Goal: Complete application form: Complete application form

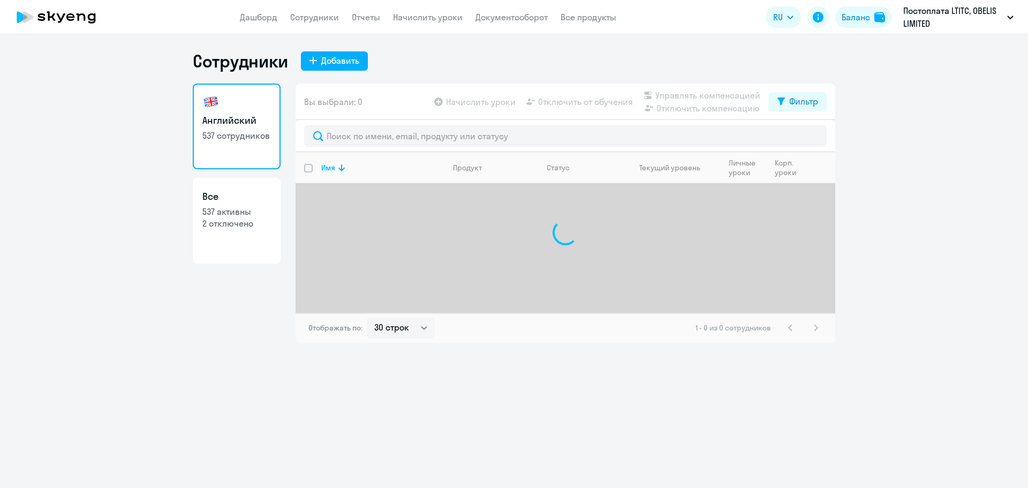
select select "30"
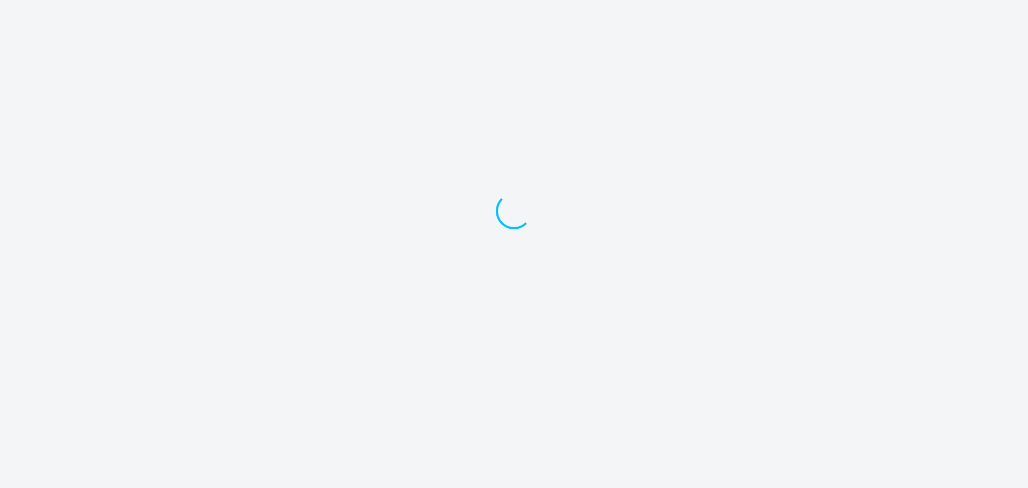
select select "30"
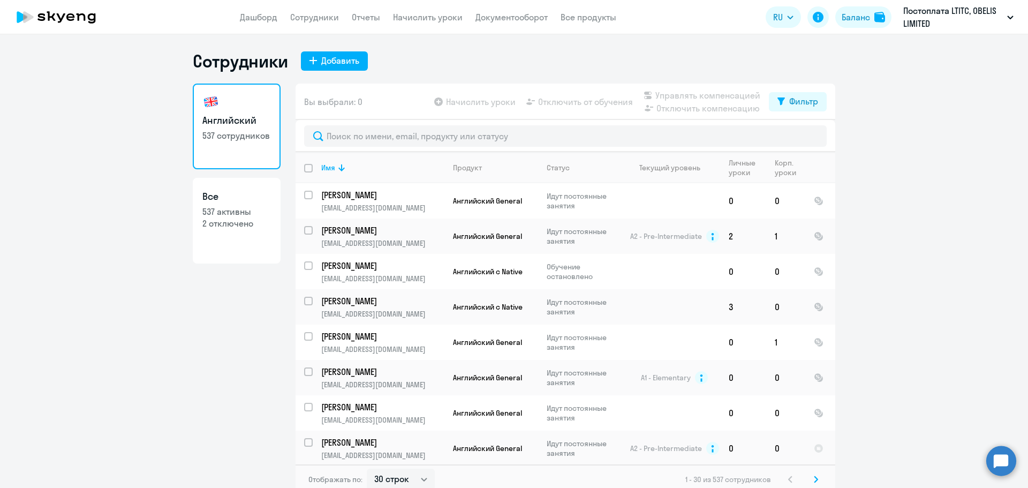
click at [222, 191] on h3 "Все" at bounding box center [236, 197] width 69 height 14
select select "30"
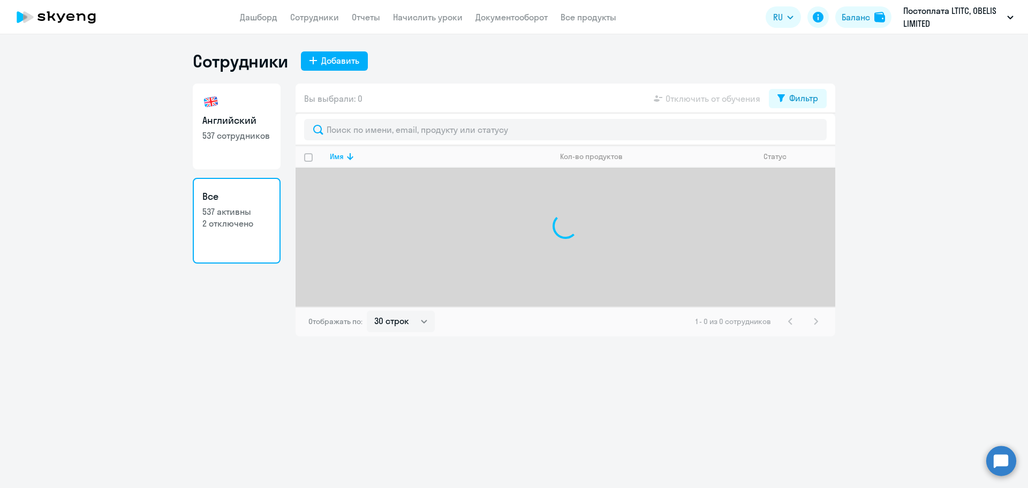
click at [231, 119] on h3 "Английский" at bounding box center [236, 121] width 69 height 14
select select "30"
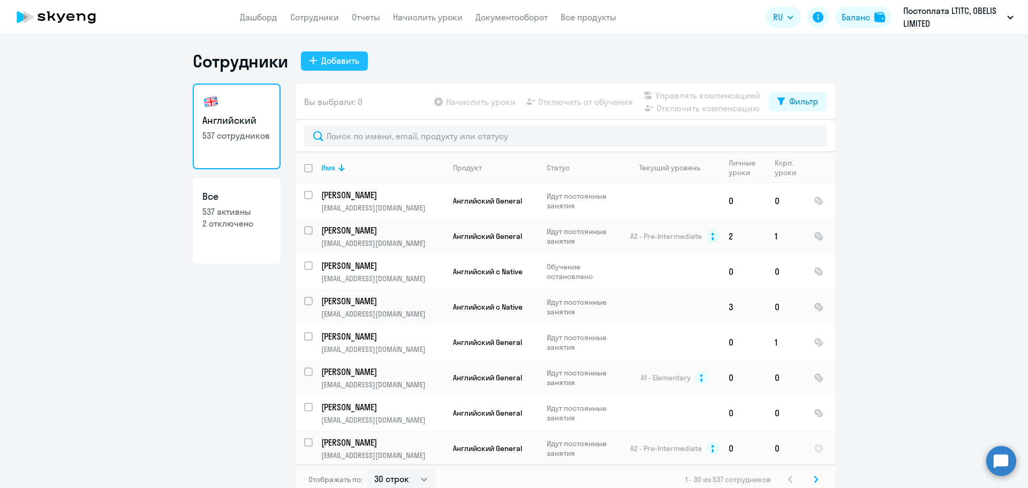
click at [343, 56] on div "Добавить" at bounding box center [340, 60] width 38 height 13
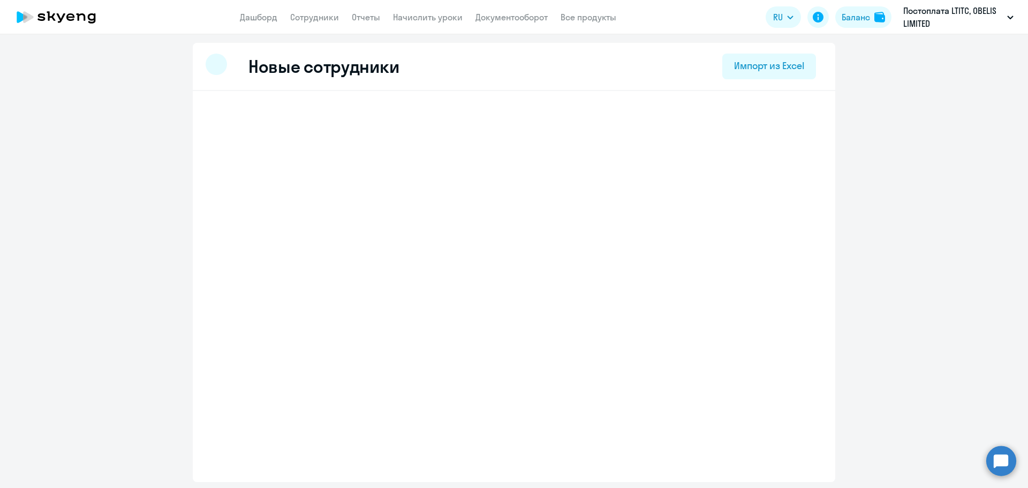
select select "english_adult_not_native_speaker"
select select "3"
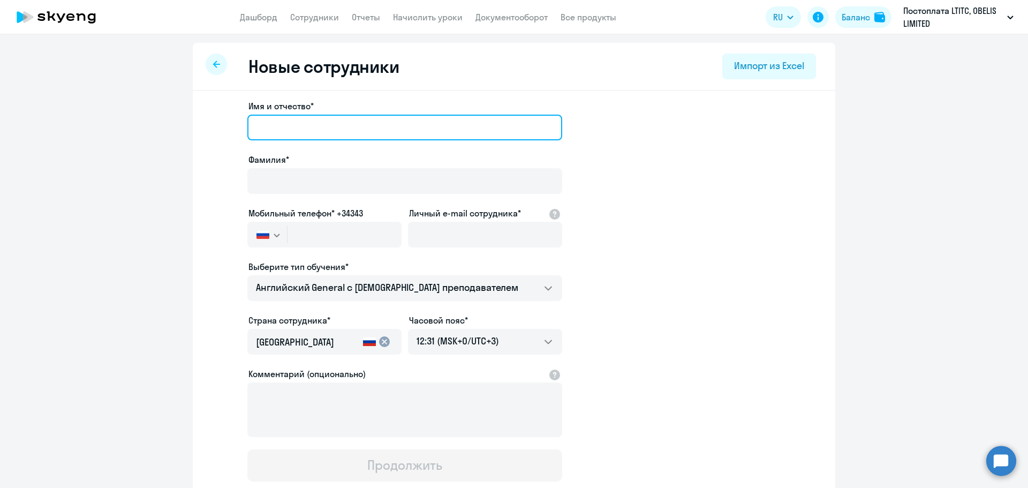
click at [333, 124] on input "Имя и отчество*" at bounding box center [404, 128] width 315 height 26
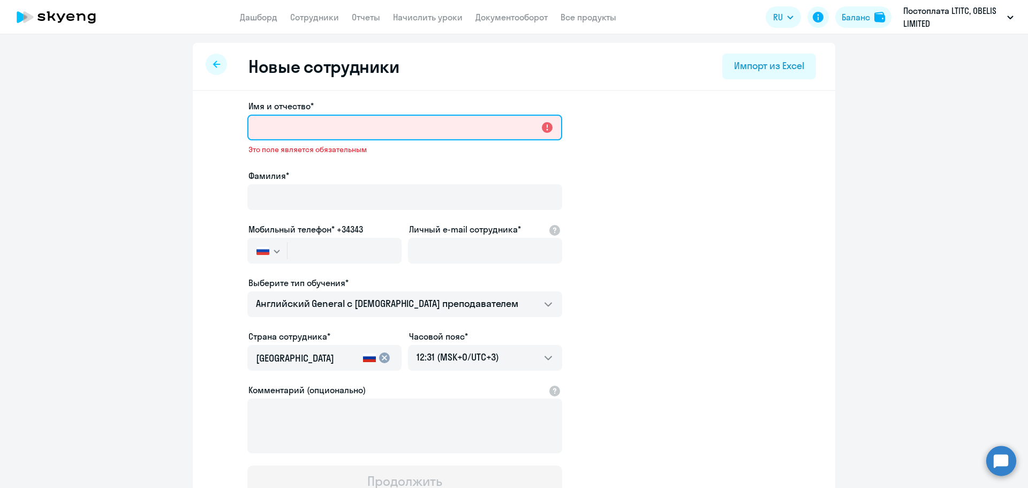
click at [293, 134] on input "Имя и отчество*" at bounding box center [404, 128] width 315 height 26
paste input "[PERSON_NAME]"
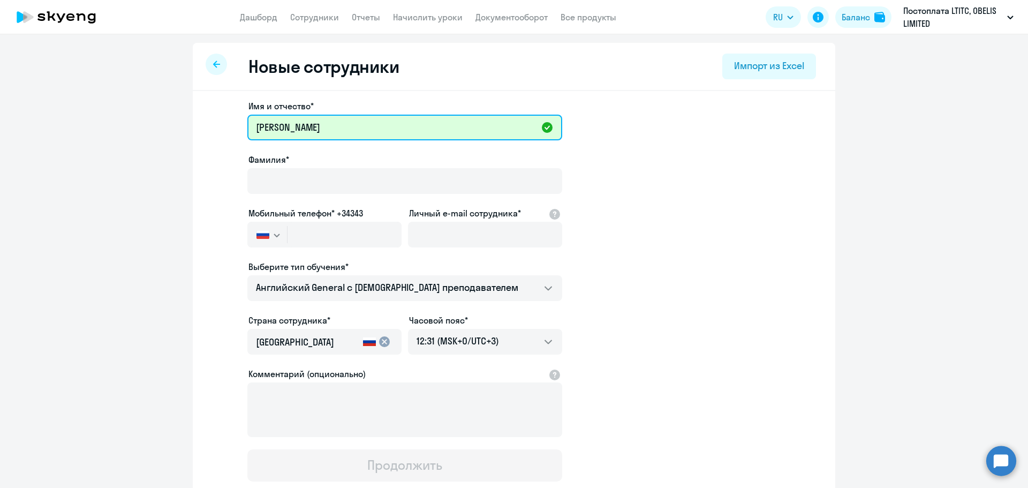
type input "[PERSON_NAME]"
click at [280, 167] on div "Фамилия*" at bounding box center [404, 175] width 315 height 45
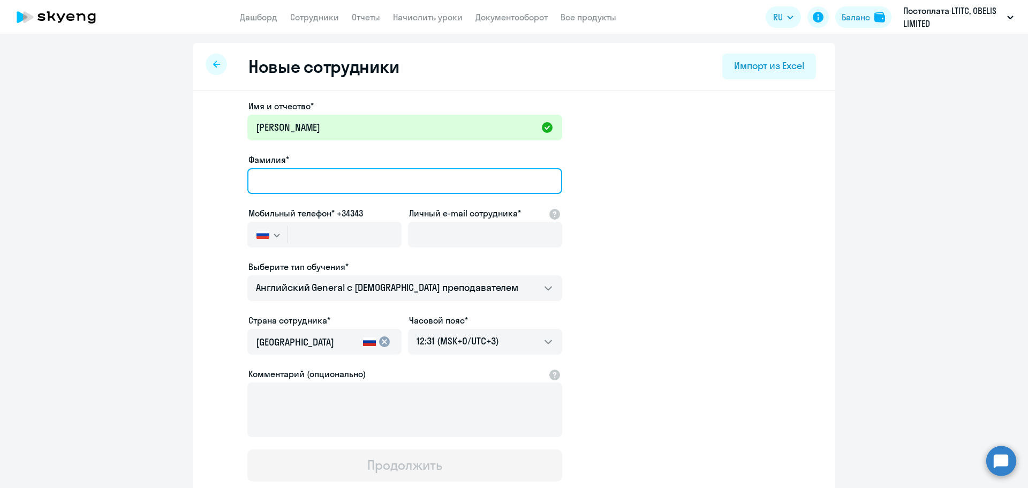
click at [276, 178] on input "Фамилия*" at bounding box center [404, 181] width 315 height 26
paste input "[PERSON_NAME]"
type input "[PERSON_NAME]"
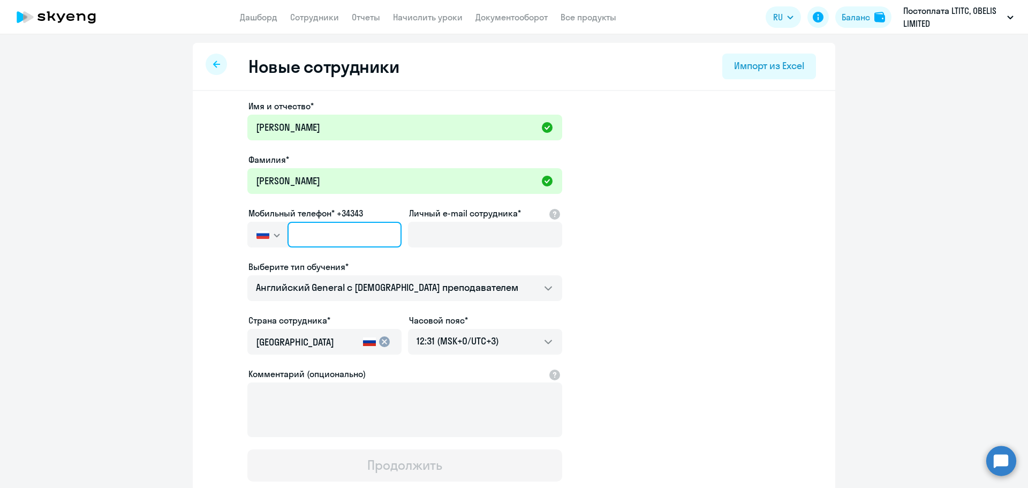
click at [311, 238] on input "text" at bounding box center [345, 235] width 114 height 26
paste input "[PHONE_NUMBER]"
type input "[PHONE_NUMBER]"
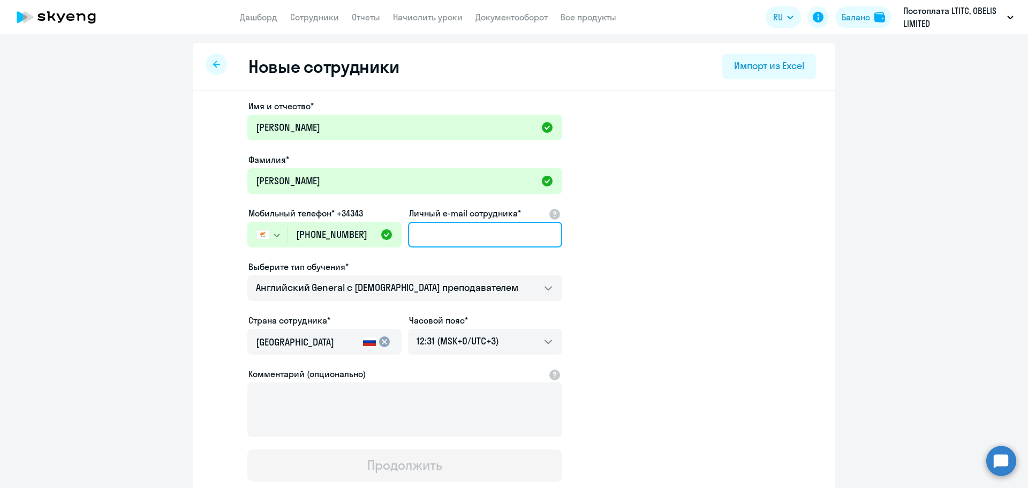
click at [470, 232] on input "Личный e-mail сотрудника*" at bounding box center [485, 235] width 154 height 26
paste input "[EMAIL_ADDRESS][DOMAIN_NAME]"
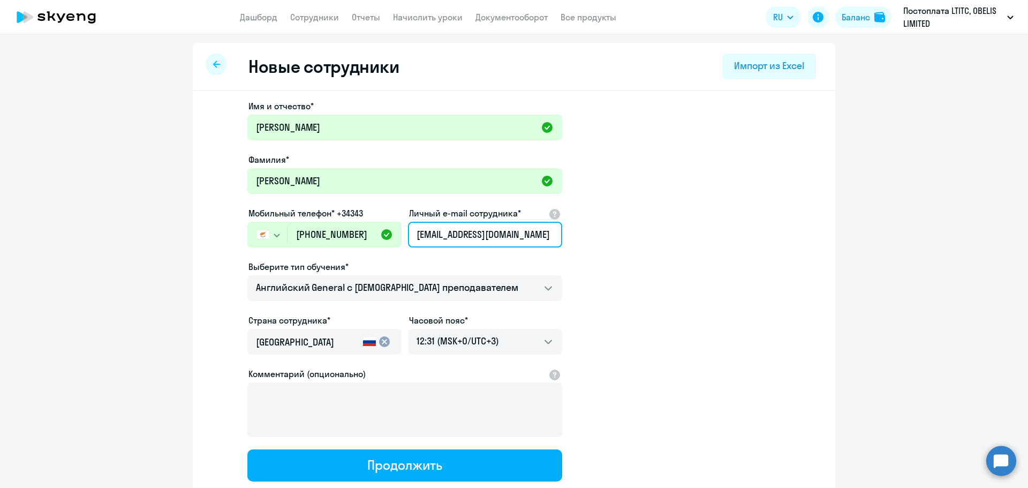
type input "[EMAIL_ADDRESS][DOMAIN_NAME]"
click at [802, 290] on app-new-student-form "Имя и отчество* [PERSON_NAME]* [PERSON_NAME] Мобильный телефон* +34343 [GEOGRAP…" at bounding box center [514, 291] width 608 height 382
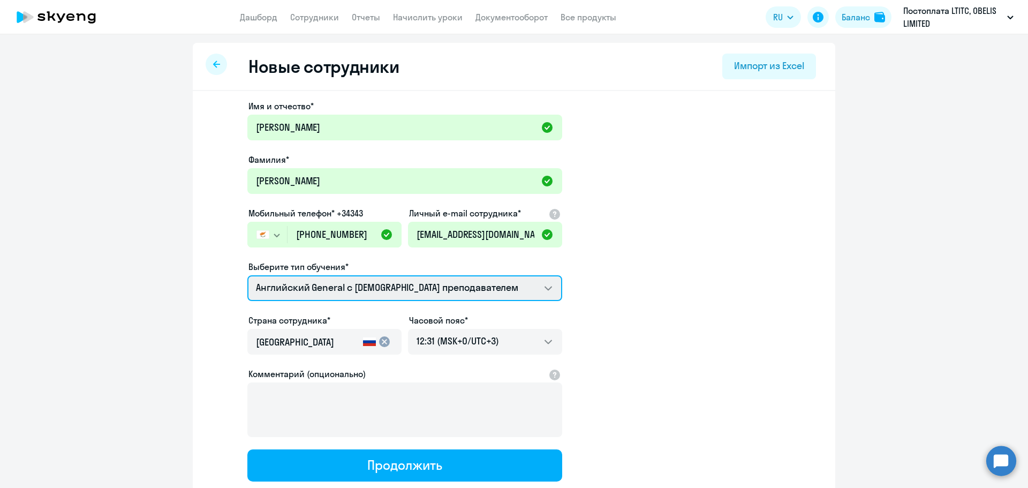
click at [398, 284] on select "Английский General с [DEMOGRAPHIC_DATA] преподавателем Английский General с [DE…" at bounding box center [404, 288] width 315 height 26
select select "english_adult_not_native_speaker_premium"
click at [247, 275] on select "Английский General с [DEMOGRAPHIC_DATA] преподавателем Английский General с [DE…" at bounding box center [404, 288] width 315 height 26
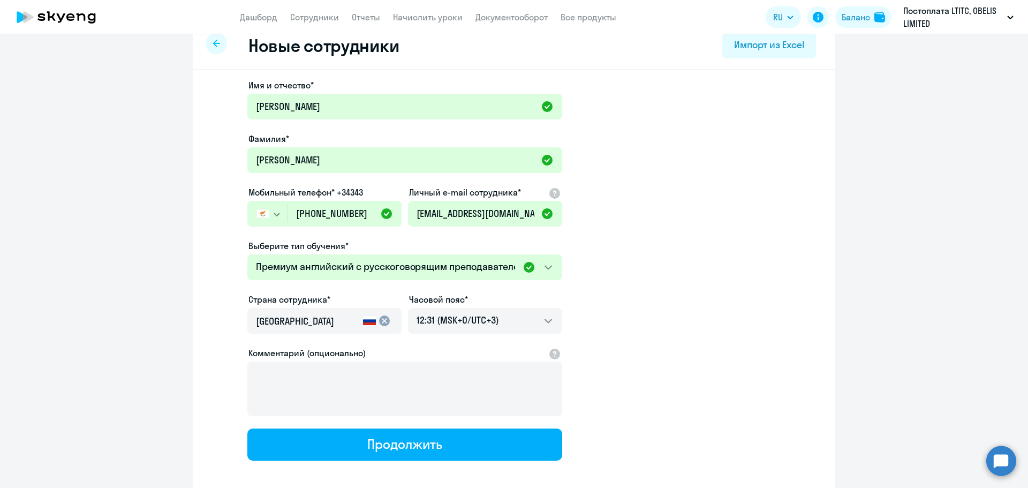
scroll to position [54, 0]
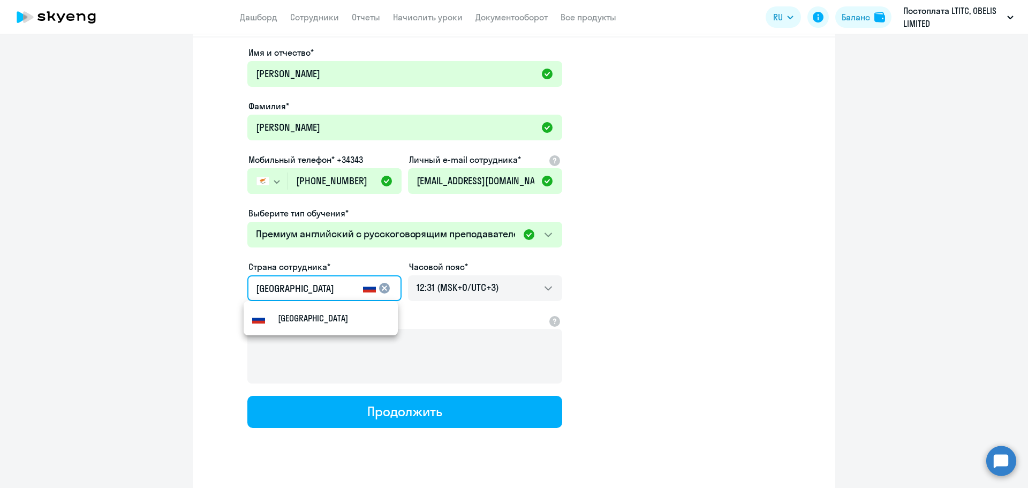
drag, startPoint x: 291, startPoint y: 291, endPoint x: 215, endPoint y: 283, distance: 77.0
click at [215, 283] on app-new-student-form "Имя и отчество* [PERSON_NAME]* [PERSON_NAME] Мобильный телефон* +34343 [GEOGRAP…" at bounding box center [514, 237] width 608 height 382
type input "Кипр"
click at [307, 312] on mat-option "Кипр" at bounding box center [321, 318] width 154 height 26
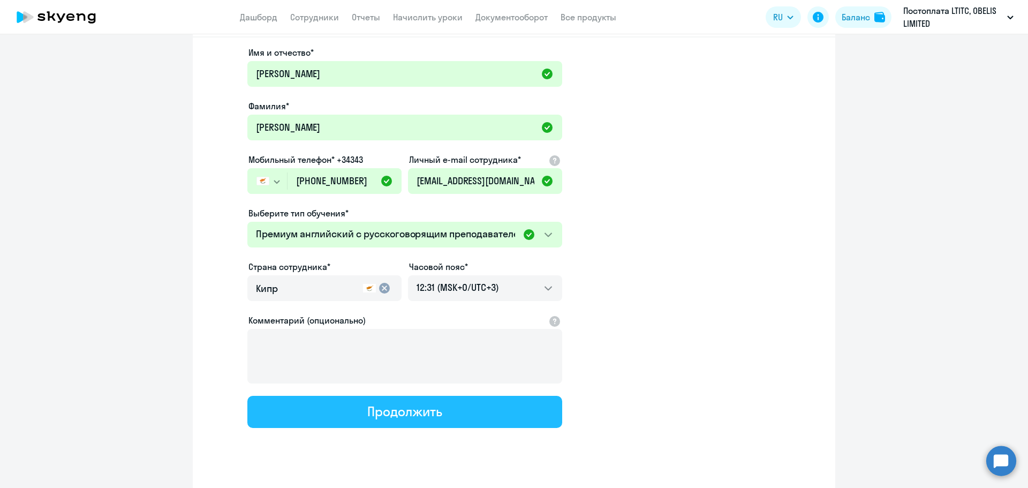
click at [436, 416] on div "Продолжить" at bounding box center [404, 411] width 74 height 17
select select "english_adult_not_native_speaker_premium"
select select "3"
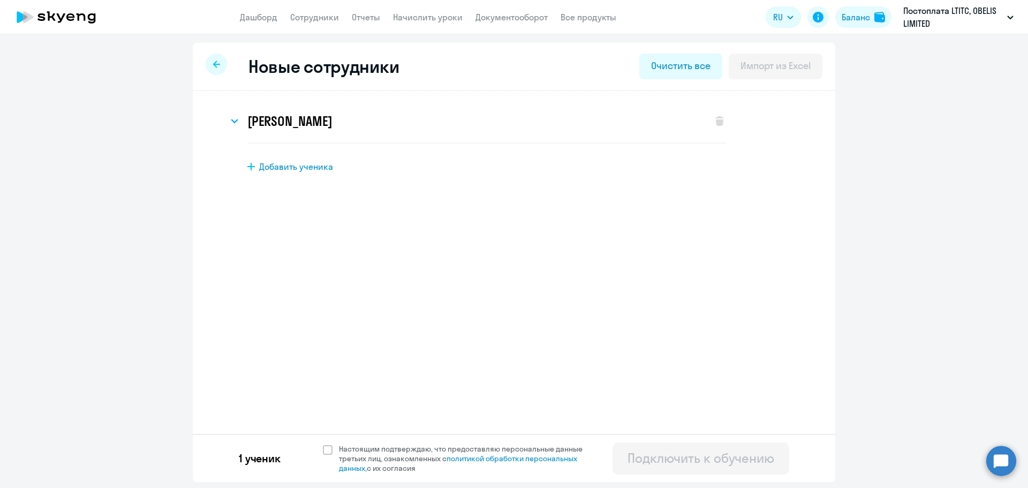
scroll to position [0, 0]
click at [333, 447] on span "Настоящим подтверждаю, что предоставляю персональные данные третьих лиц, ознако…" at bounding box center [464, 458] width 263 height 29
click at [323, 444] on input "Настоящим подтверждаю, что предоставляю персональные данные третьих лиц, ознако…" at bounding box center [322, 443] width 1 height 1
checkbox input "true"
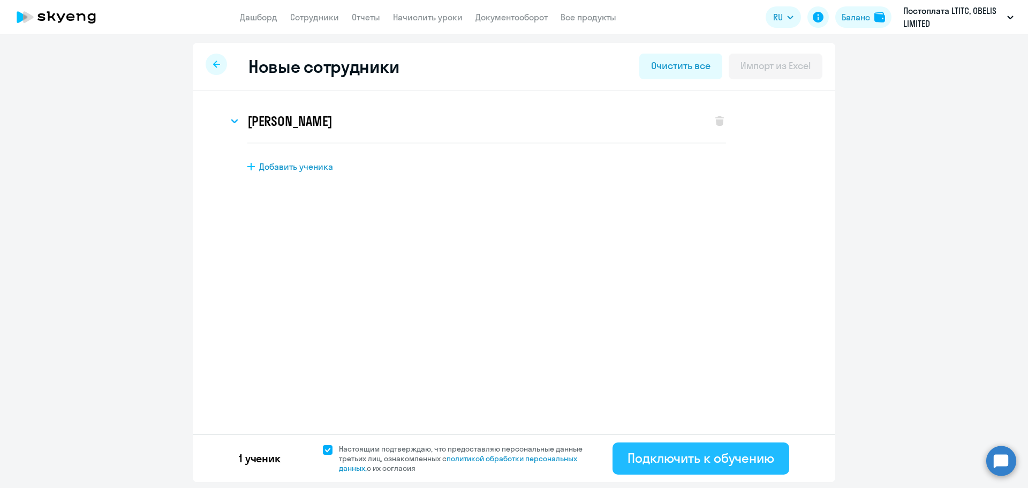
click at [733, 452] on div "Подключить к обучению" at bounding box center [701, 457] width 147 height 17
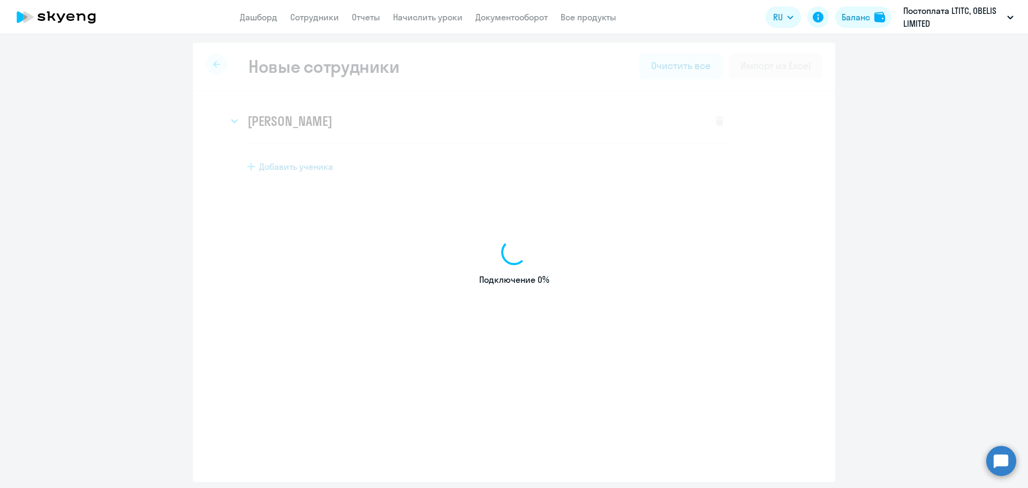
select select "english_adult_not_native_speaker"
select select "3"
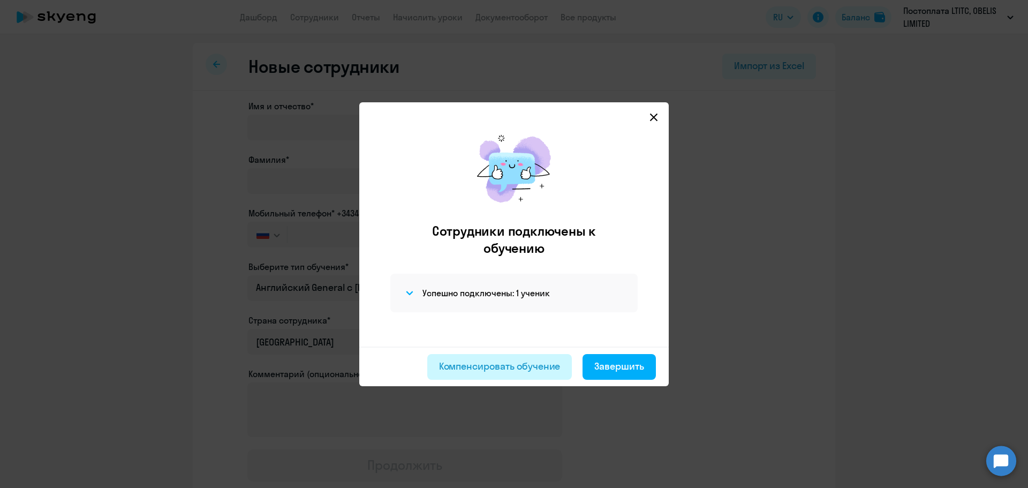
click at [523, 365] on div "Компенсировать обучение" at bounding box center [500, 366] width 122 height 14
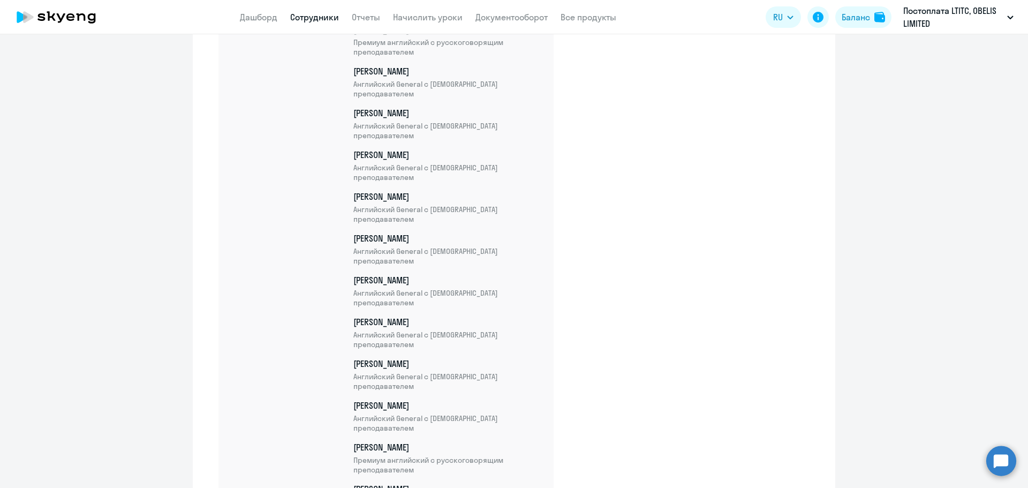
scroll to position [19260, 0]
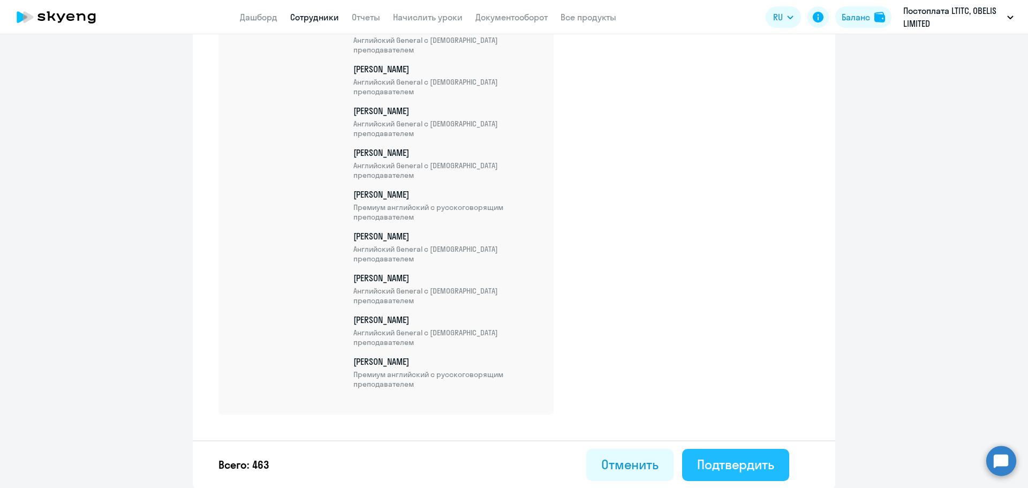
click at [729, 462] on div "Подтвердить" at bounding box center [735, 464] width 77 height 17
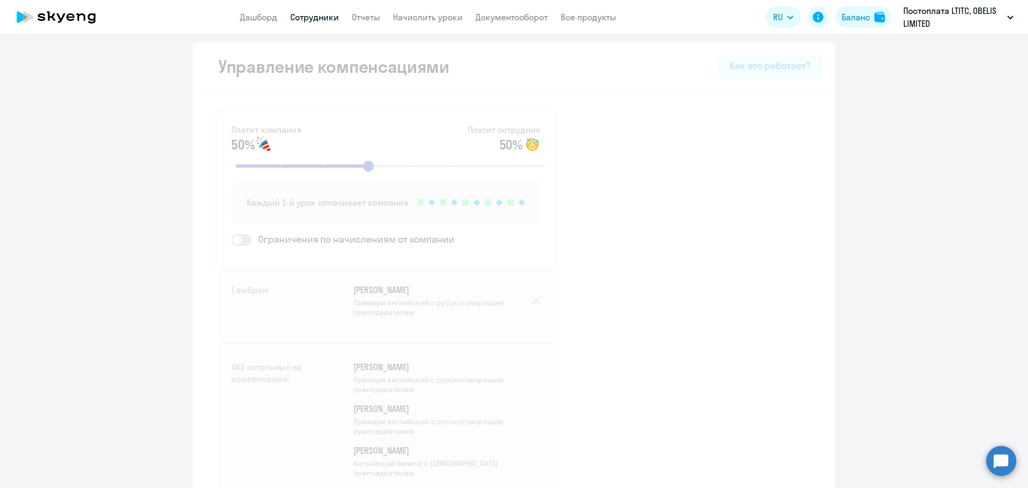
select select "30"
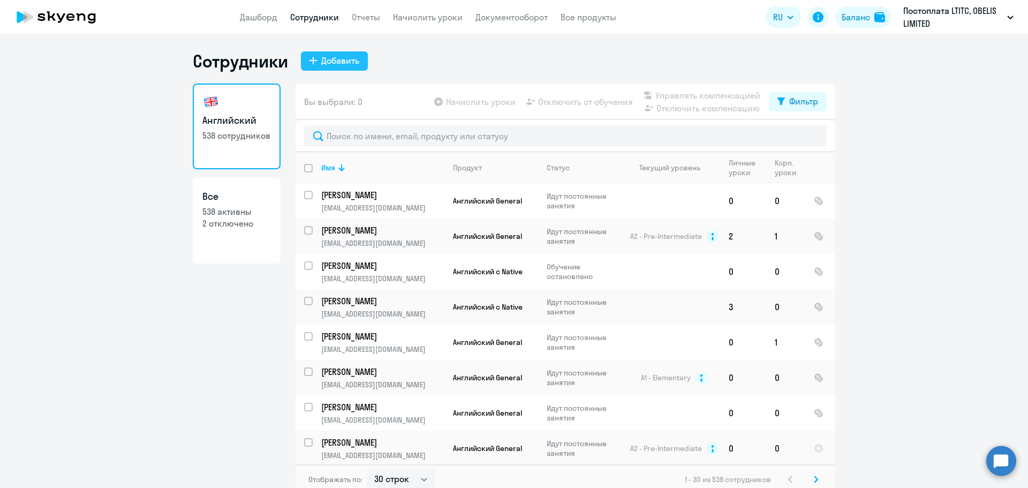
click at [331, 66] on div "Добавить" at bounding box center [340, 60] width 38 height 13
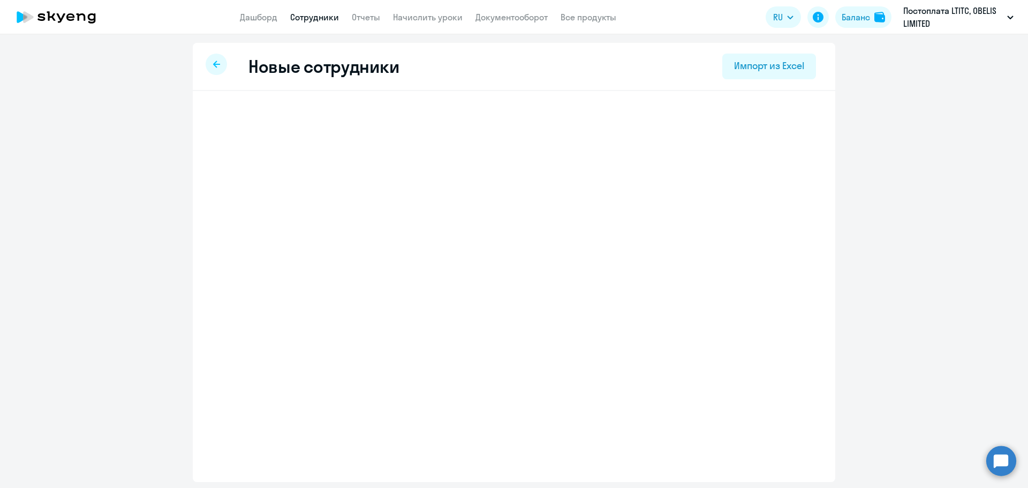
select select "english_adult_not_native_speaker"
select select "3"
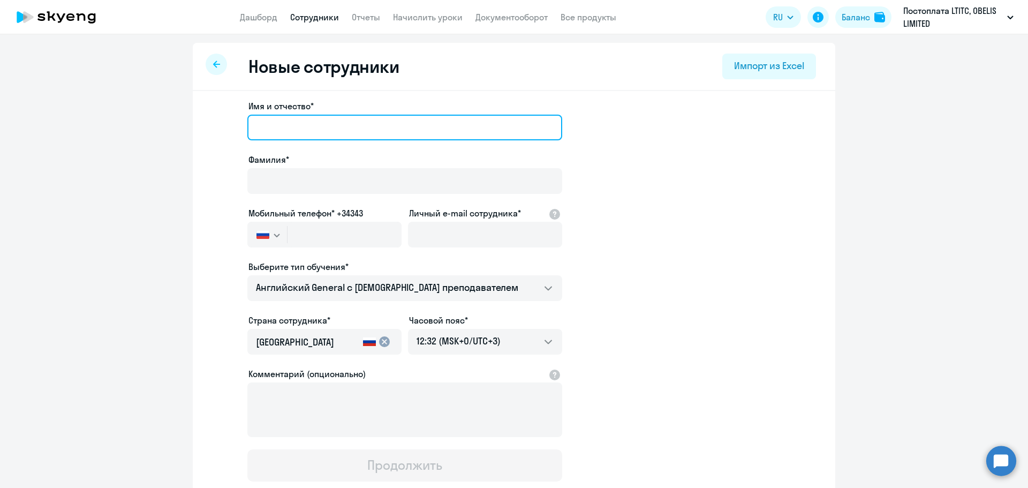
click at [285, 122] on input "Имя и отчество*" at bounding box center [404, 128] width 315 height 26
paste input "[PERSON_NAME]"
type input "[PERSON_NAME]"
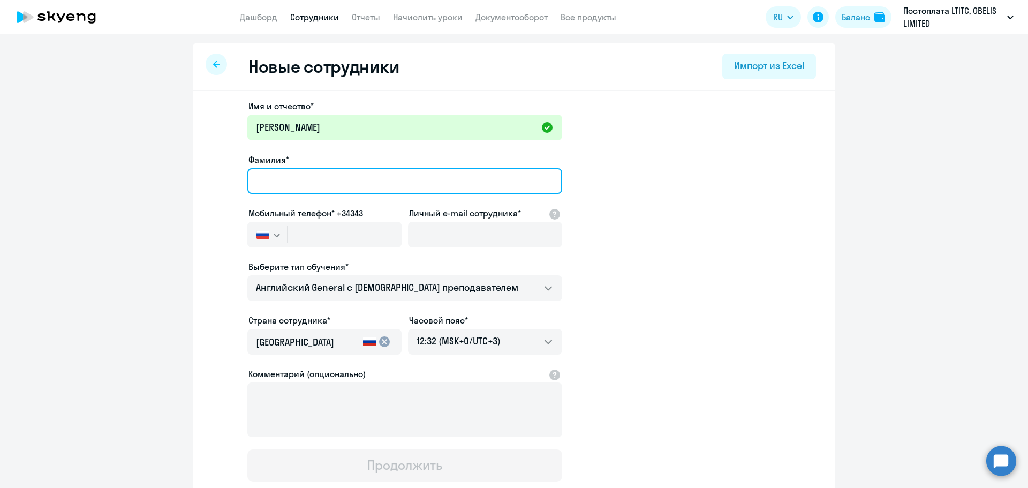
click at [283, 172] on input "Фамилия*" at bounding box center [404, 181] width 315 height 26
paste input "[PERSON_NAME]"
type input "[PERSON_NAME]"
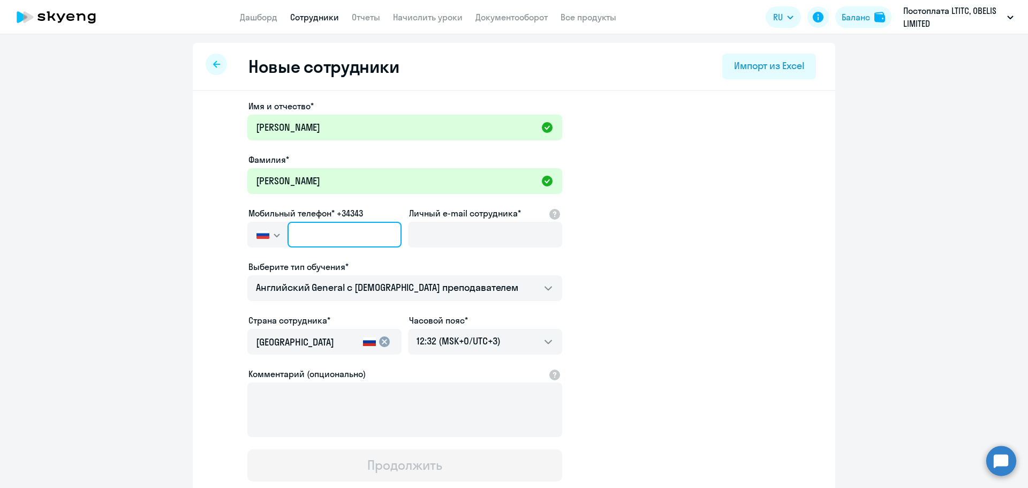
click at [316, 237] on input "text" at bounding box center [345, 235] width 114 height 26
paste input "[PHONE_NUMBER]"
type input "[PHONE_NUMBER]"
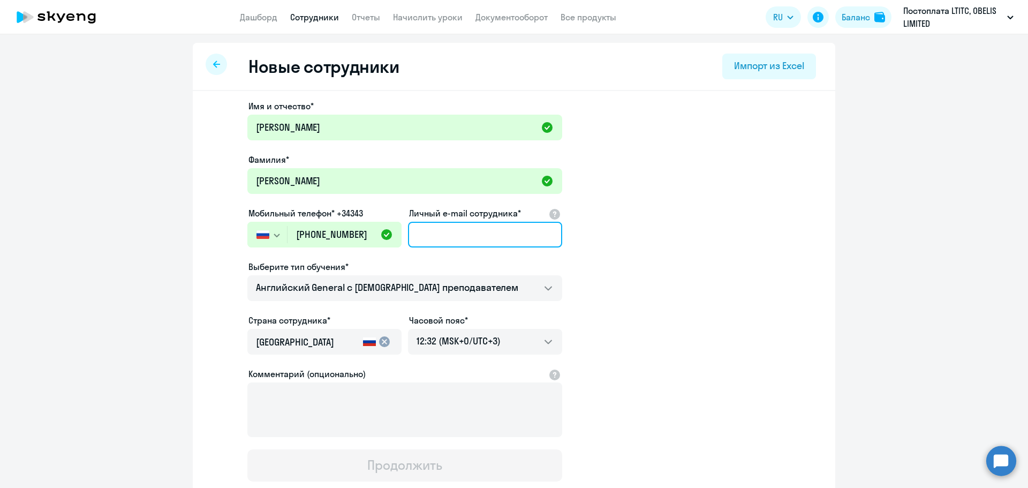
click at [439, 240] on input "Личный e-mail сотрудника*" at bounding box center [485, 235] width 154 height 26
paste input "[EMAIL_ADDRESS][DOMAIN_NAME]"
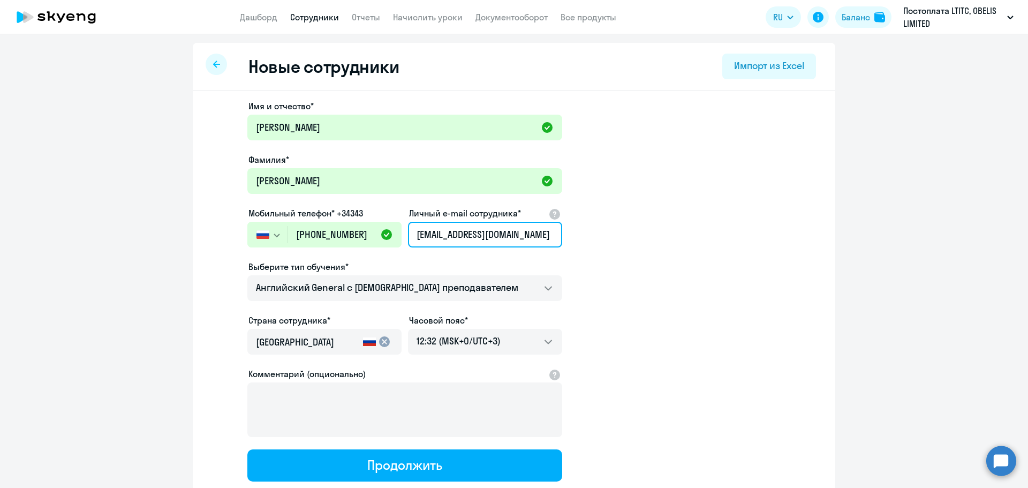
type input "[EMAIL_ADDRESS][DOMAIN_NAME]"
click at [652, 272] on app-new-student-form "Имя и отчество* [PERSON_NAME]* [PERSON_NAME] Мобильный телефон* +34343 [GEOGRAP…" at bounding box center [514, 291] width 608 height 382
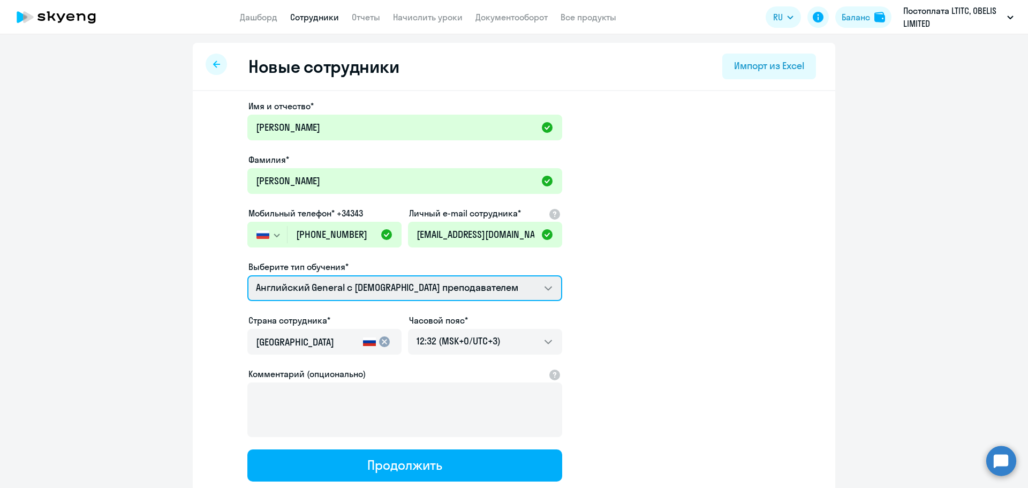
click at [385, 295] on select "Английский General с [DEMOGRAPHIC_DATA] преподавателем Английский General с [DE…" at bounding box center [404, 288] width 315 height 26
select select "english_adult_not_native_speaker_premium"
click at [247, 275] on select "Английский General с [DEMOGRAPHIC_DATA] преподавателем Английский General с [DE…" at bounding box center [404, 288] width 315 height 26
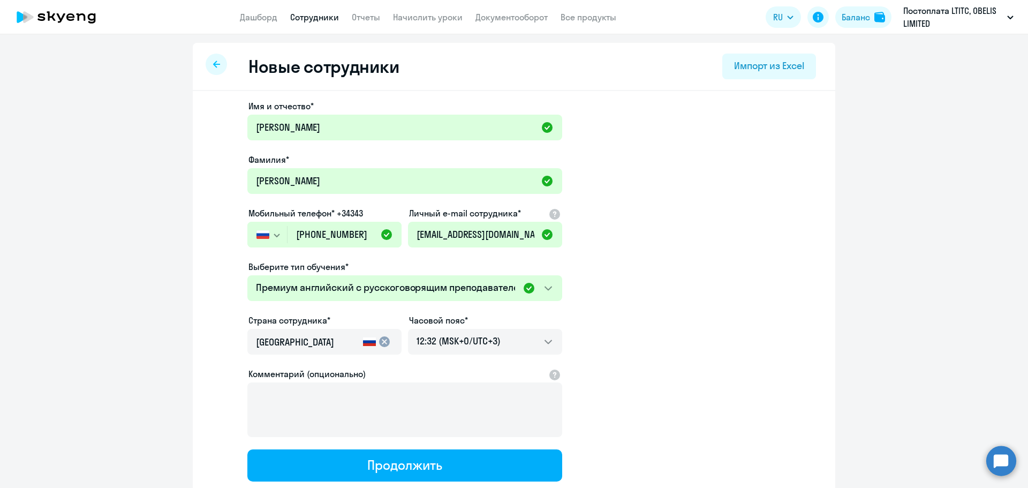
click at [617, 339] on app-new-student-form "Имя и отчество* [PERSON_NAME]* [PERSON_NAME] Мобильный телефон* +34343 [GEOGRAP…" at bounding box center [514, 291] width 608 height 382
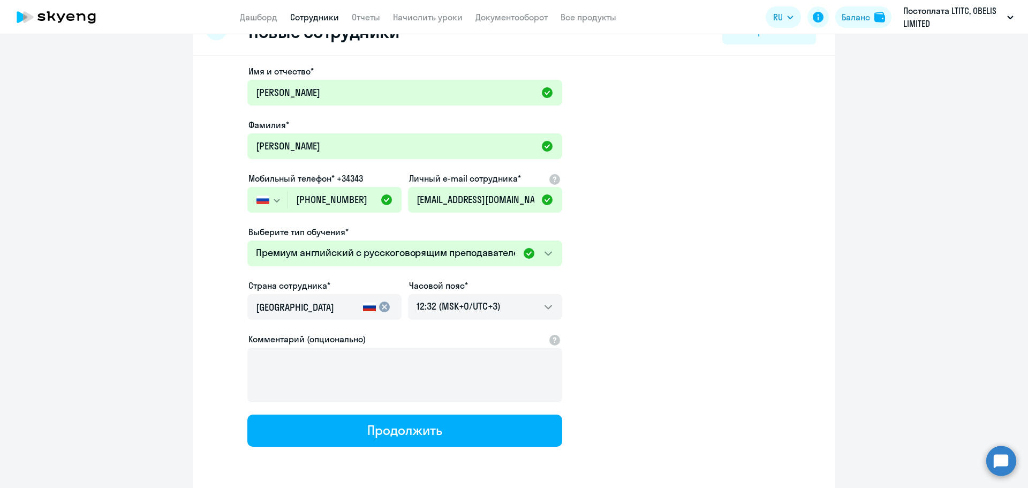
scroll to position [54, 0]
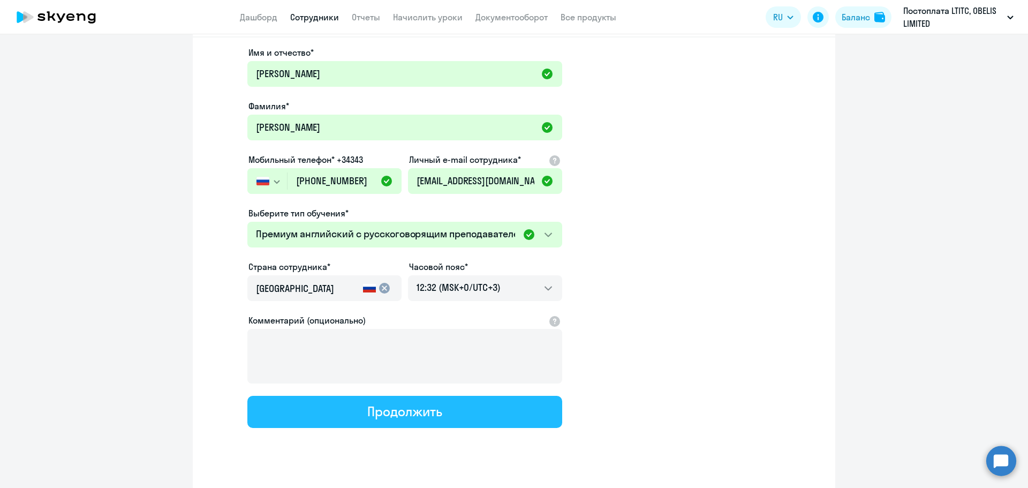
click at [433, 406] on div "Продолжить" at bounding box center [404, 411] width 74 height 17
select select "english_adult_not_native_speaker_premium"
select select "3"
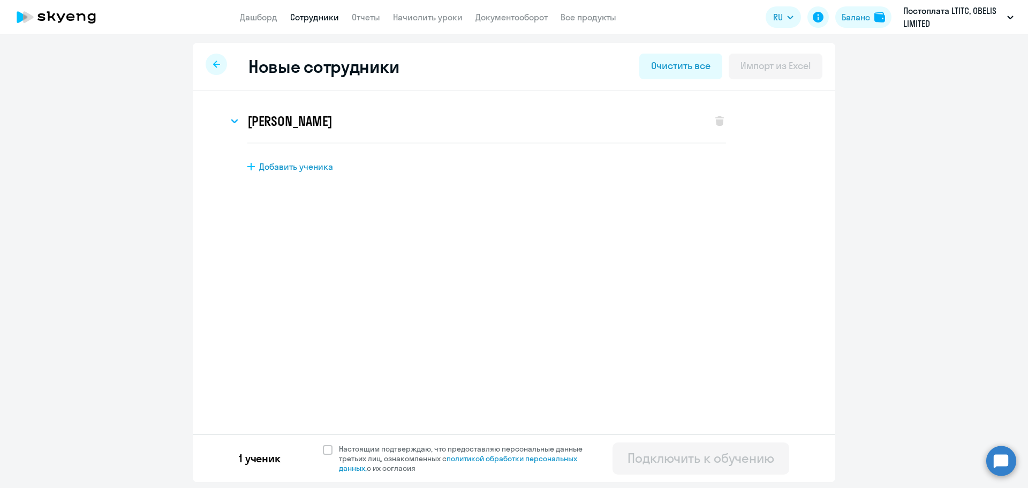
scroll to position [0, 0]
click at [327, 449] on span at bounding box center [328, 450] width 10 height 10
click at [323, 444] on input "Настоящим подтверждаю, что предоставляю персональные данные третьих лиц, ознако…" at bounding box center [322, 443] width 1 height 1
checkbox input "true"
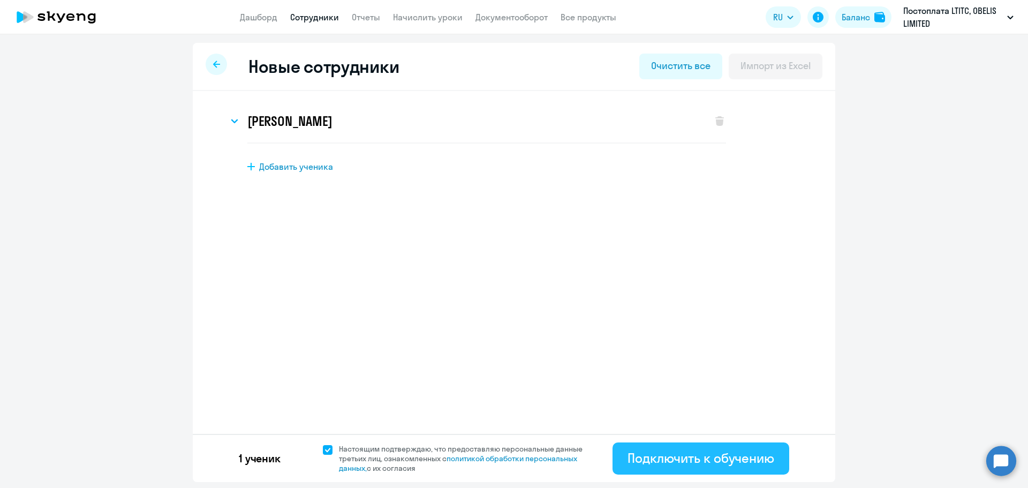
click at [677, 458] on div "Подключить к обучению" at bounding box center [701, 457] width 147 height 17
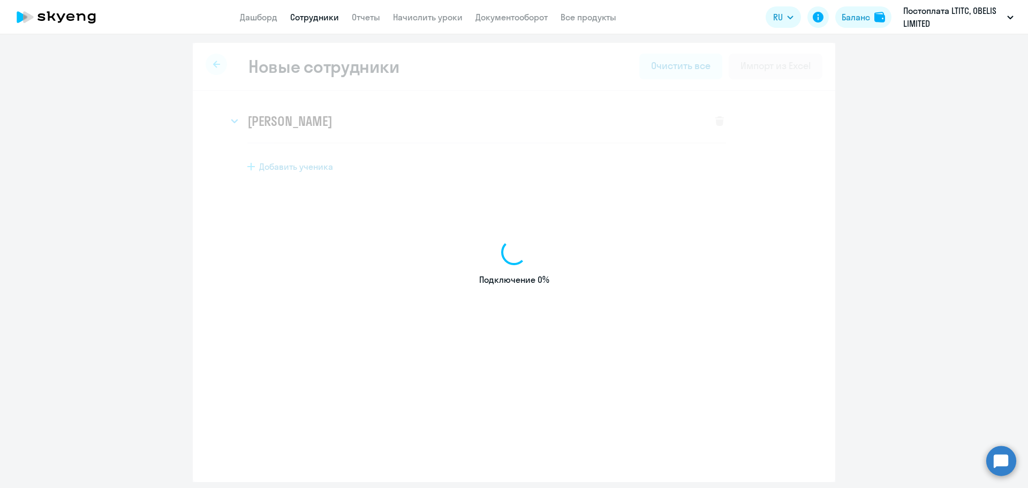
select select "english_adult_not_native_speaker"
select select "3"
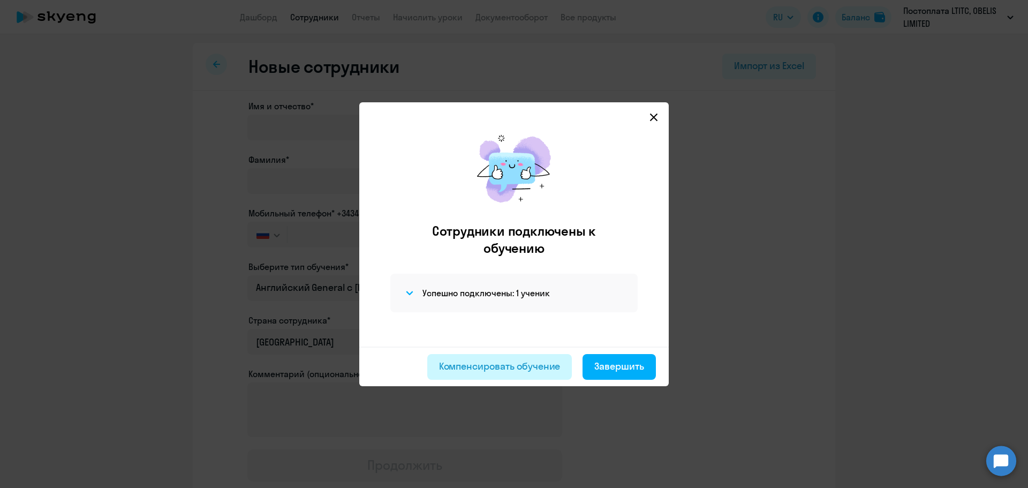
click at [505, 366] on div "Компенсировать обучение" at bounding box center [500, 366] width 122 height 14
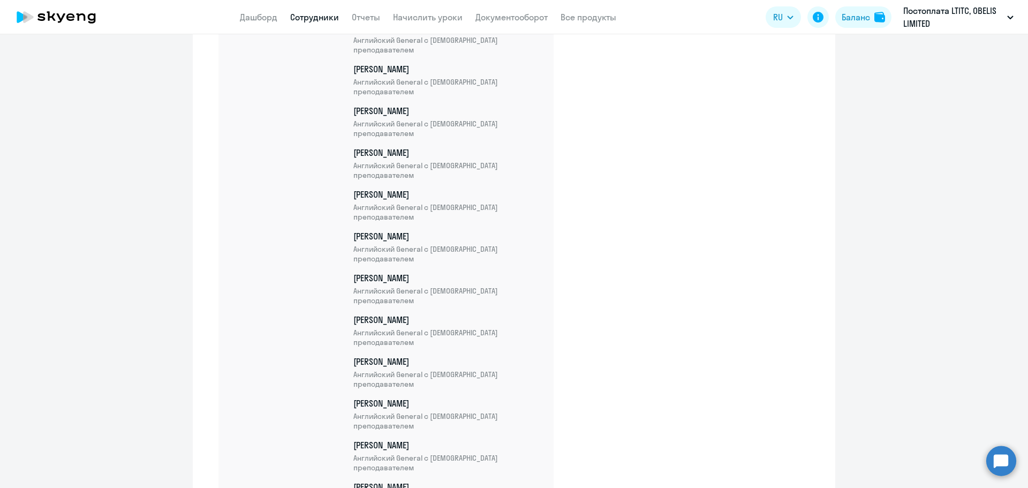
scroll to position [19301, 0]
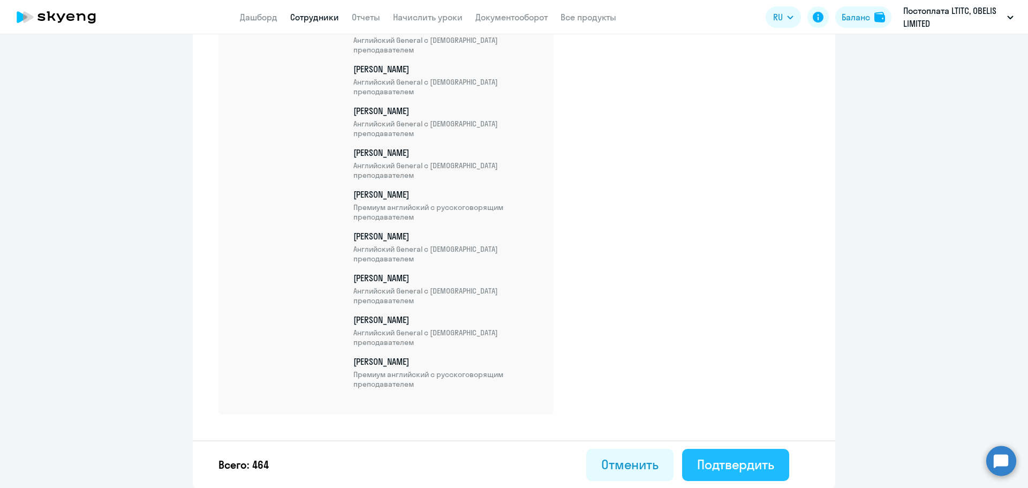
click at [748, 473] on button "Подтвердить" at bounding box center [735, 465] width 107 height 32
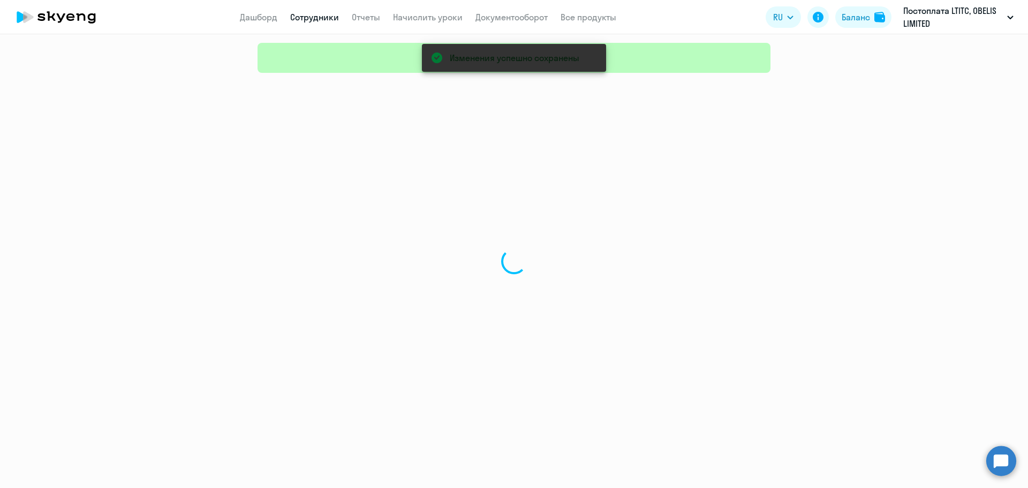
select select "30"
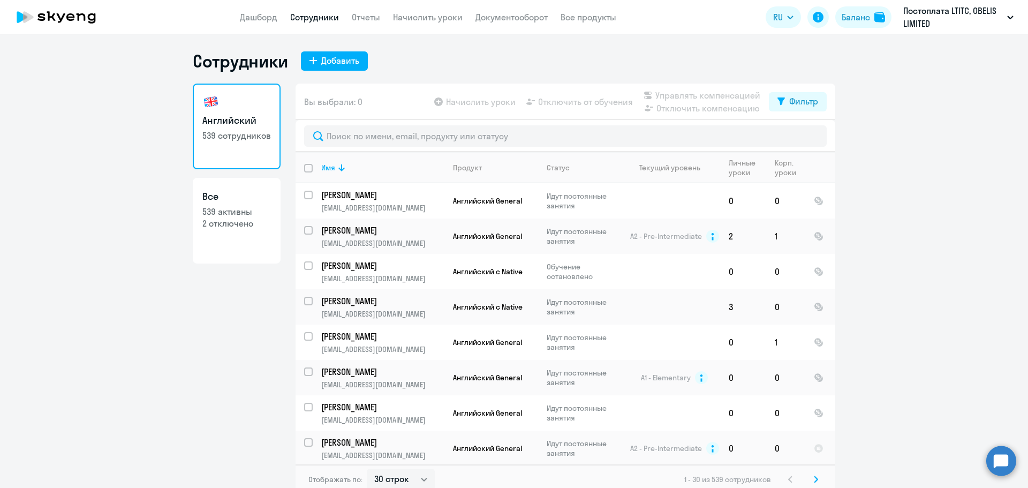
click at [307, 51] on div "Сотрудники Добавить" at bounding box center [514, 60] width 643 height 21
click at [321, 63] on div "Добавить" at bounding box center [340, 60] width 38 height 13
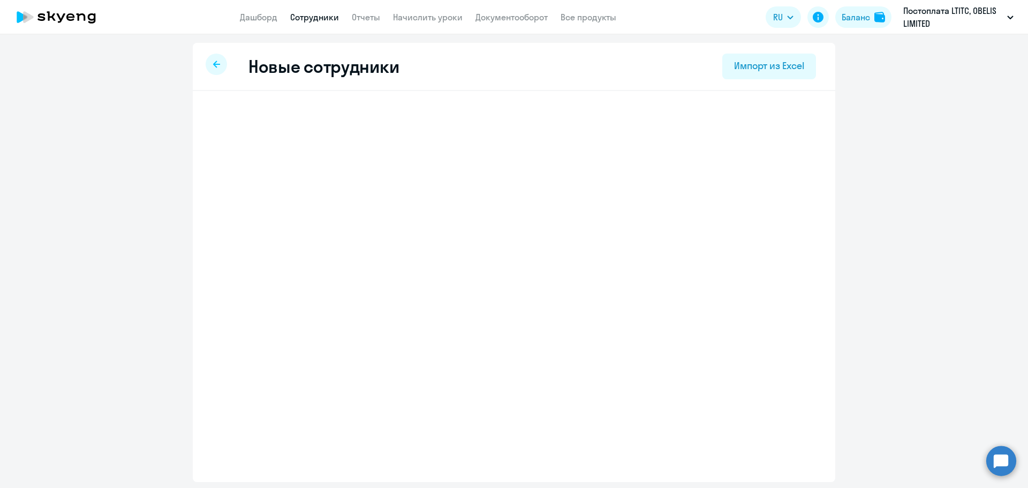
select select "english_adult_not_native_speaker"
select select "3"
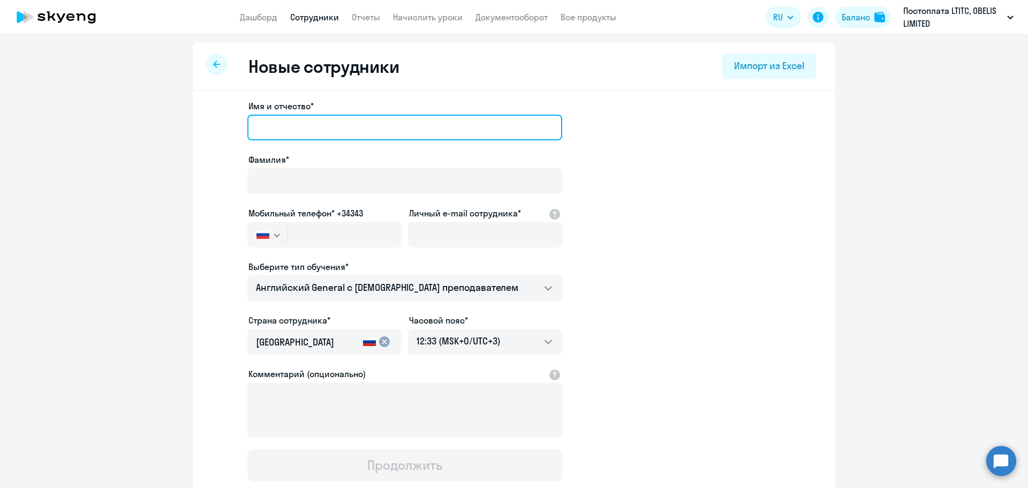
click at [288, 132] on input "Имя и отчество*" at bounding box center [404, 128] width 315 height 26
paste input "[PERSON_NAME]"
type input "[PERSON_NAME]"
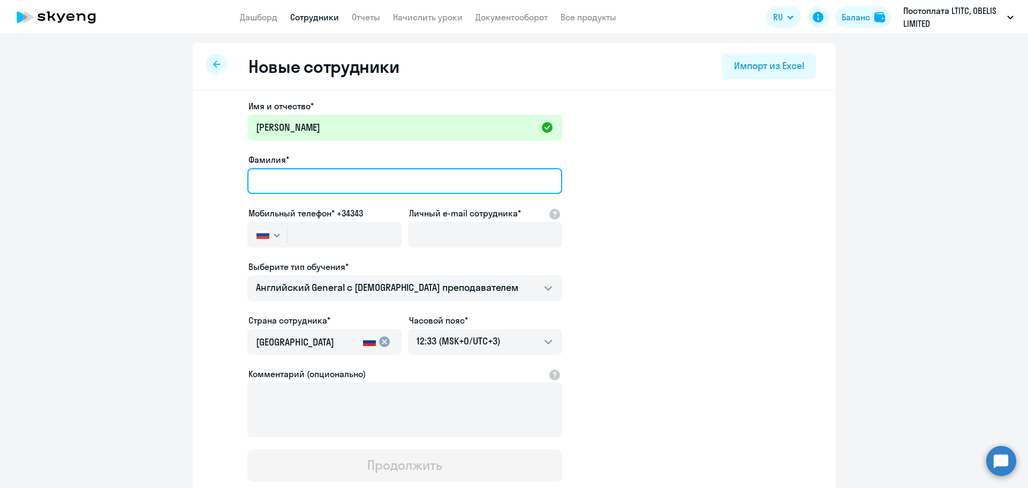
click at [338, 183] on input "Фамилия*" at bounding box center [404, 181] width 315 height 26
paste input "[PERSON_NAME]"
type input "[PERSON_NAME]"
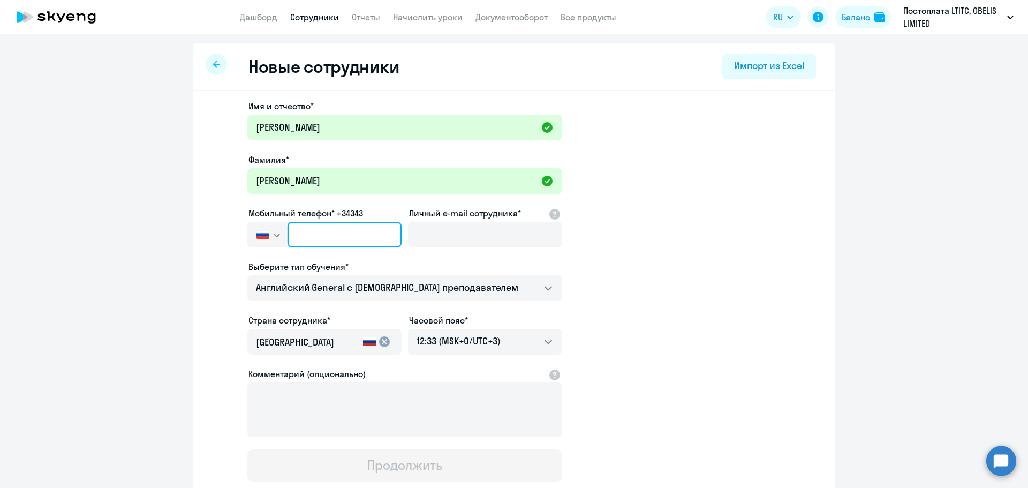
click at [309, 240] on input "text" at bounding box center [345, 235] width 114 height 26
paste input "[PHONE_NUMBER]"
type input "[PHONE_NUMBER]"
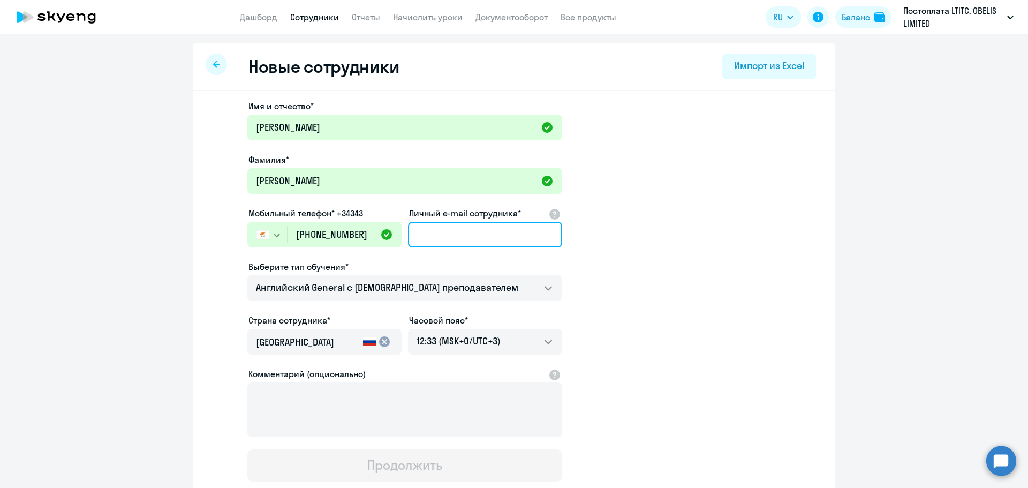
click at [443, 238] on input "Личный e-mail сотрудника*" at bounding box center [485, 235] width 154 height 26
paste input "[EMAIL_ADDRESS][DOMAIN_NAME]"
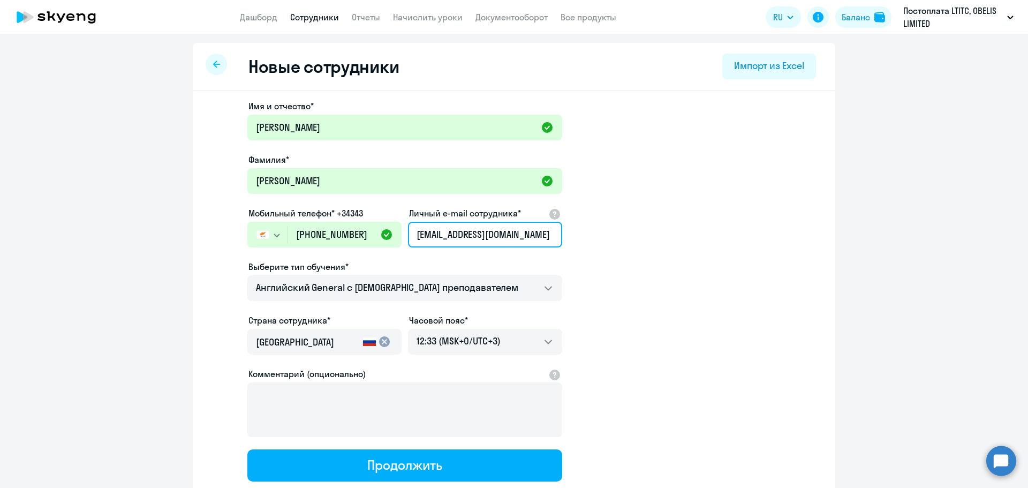
type input "[EMAIL_ADDRESS][DOMAIN_NAME]"
drag, startPoint x: 643, startPoint y: 262, endPoint x: 605, endPoint y: 257, distance: 38.4
click at [642, 262] on app-new-student-form "Имя и отчество* [PERSON_NAME]* [PERSON_NAME] телефон* +34343 [GEOGRAPHIC_DATA] …" at bounding box center [514, 291] width 608 height 382
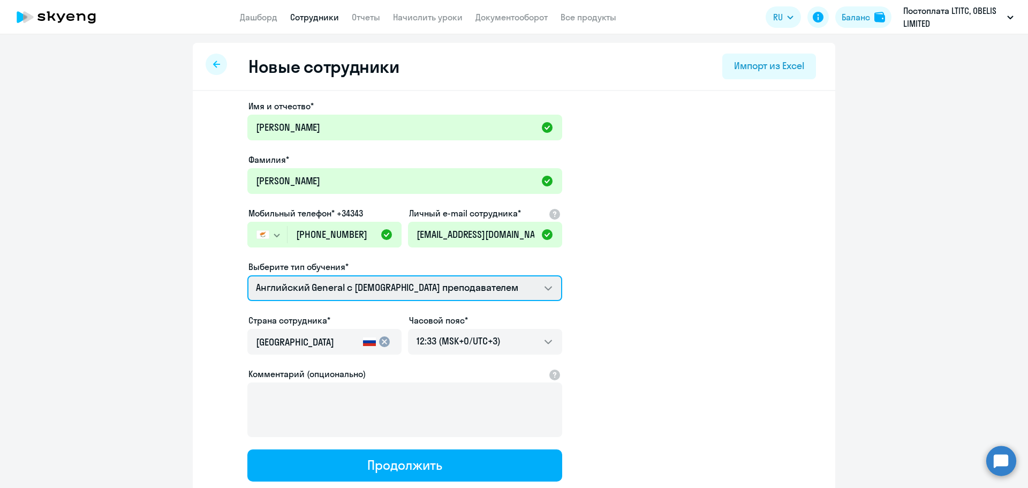
click at [439, 284] on select "Английский General с [DEMOGRAPHIC_DATA] преподавателем Английский General с [DE…" at bounding box center [404, 288] width 315 height 26
select select "english_adult_not_native_speaker_premium"
click at [247, 275] on select "Английский General с [DEMOGRAPHIC_DATA] преподавателем Английский General с [DE…" at bounding box center [404, 288] width 315 height 26
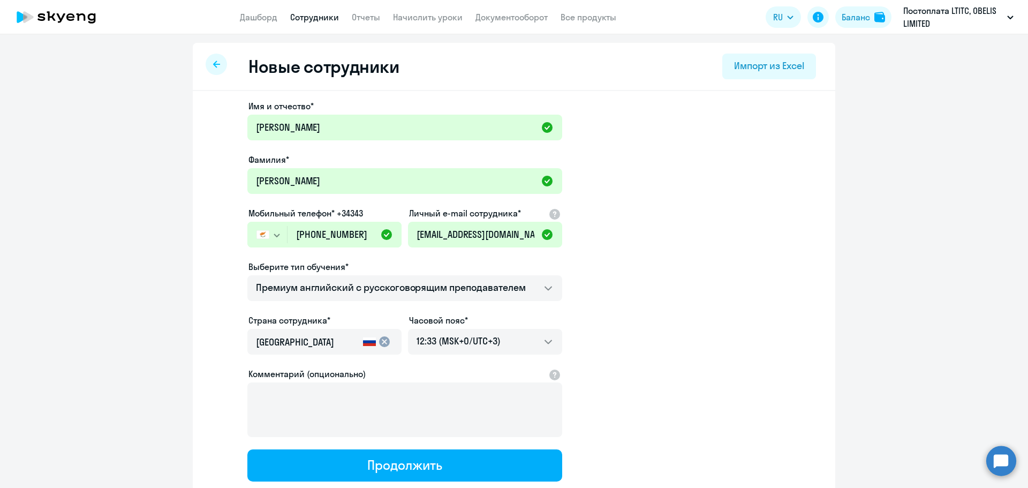
drag, startPoint x: 700, startPoint y: 338, endPoint x: 692, endPoint y: 336, distance: 8.2
click at [696, 338] on app-new-student-form "Имя и отчество* [PERSON_NAME]* [PERSON_NAME] телефон* +34343 [GEOGRAPHIC_DATA] …" at bounding box center [514, 291] width 608 height 382
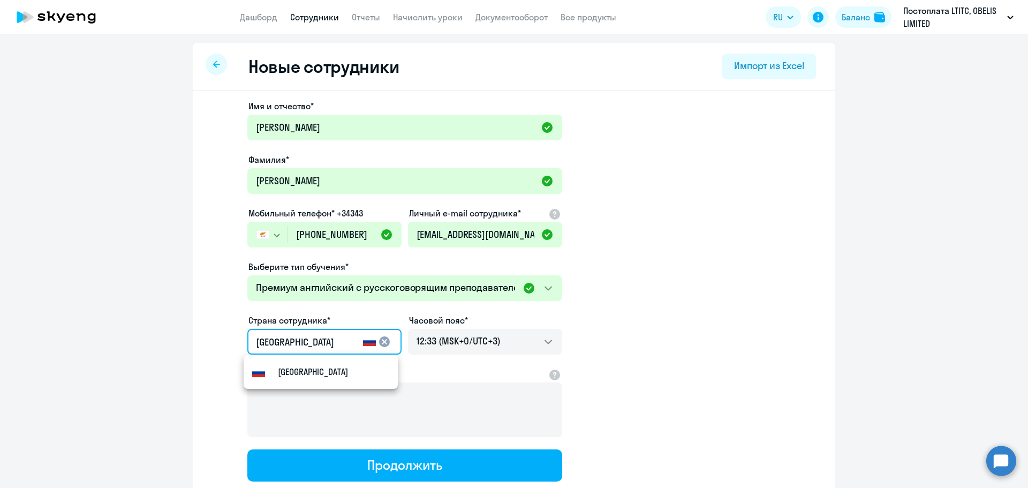
drag, startPoint x: 284, startPoint y: 335, endPoint x: 192, endPoint y: 327, distance: 92.4
click at [193, 327] on div "Имя и отчество* [PERSON_NAME]* [PERSON_NAME] телефон* +34343 [GEOGRAPHIC_DATA] …" at bounding box center [514, 326] width 643 height 471
type input "Кипр"
click at [296, 378] on mat-option "Кипр" at bounding box center [321, 372] width 154 height 26
click at [655, 324] on app-new-student-form "Имя и отчество* [PERSON_NAME]* [PERSON_NAME] телефон* +34343 [GEOGRAPHIC_DATA] …" at bounding box center [514, 291] width 608 height 382
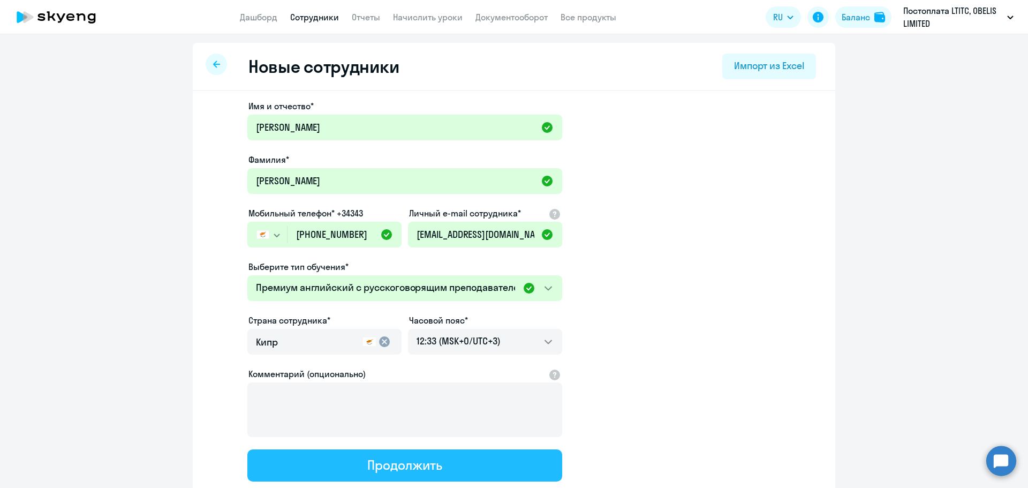
click at [432, 465] on div "Продолжить" at bounding box center [404, 464] width 74 height 17
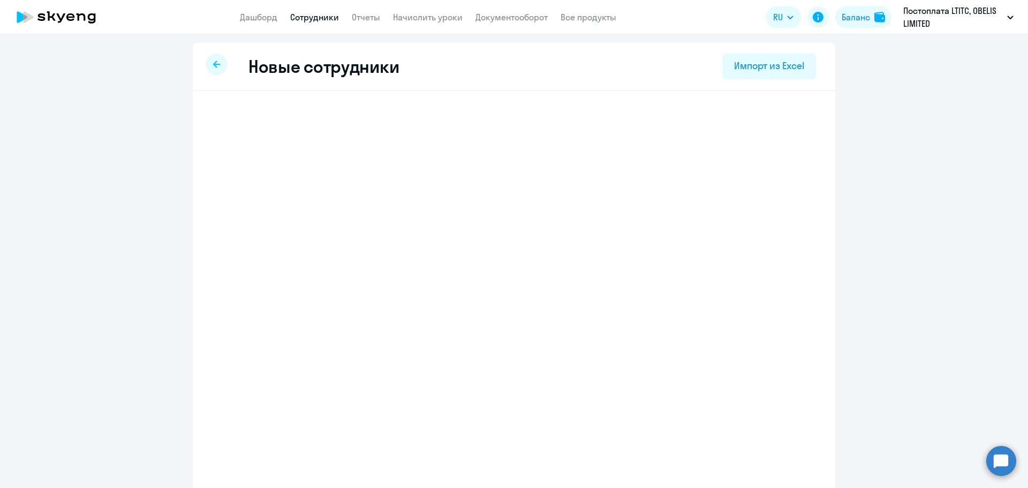
select select "english_adult_not_native_speaker_premium"
select select "3"
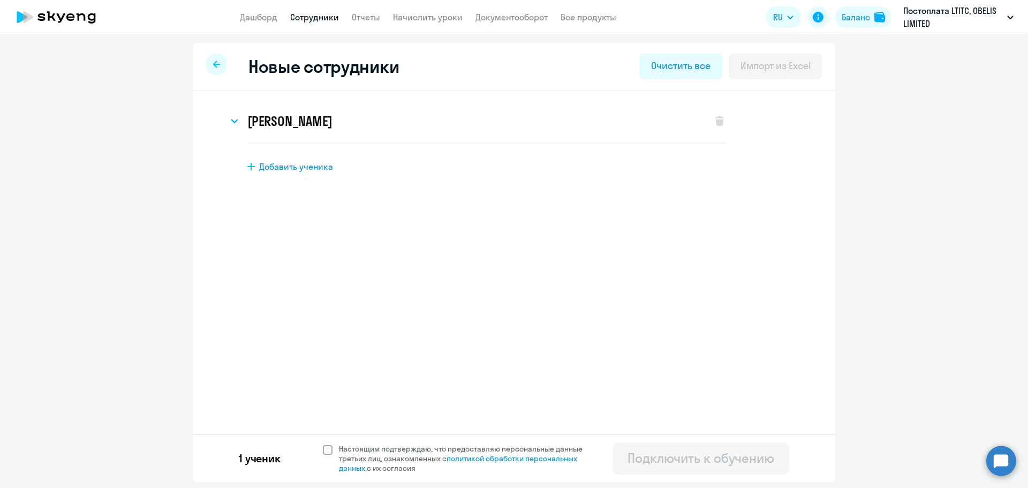
click at [323, 448] on span at bounding box center [328, 450] width 10 height 10
click at [322, 444] on input "Настоящим подтверждаю, что предоставляю персональные данные третьих лиц, ознако…" at bounding box center [322, 443] width 1 height 1
checkbox input "true"
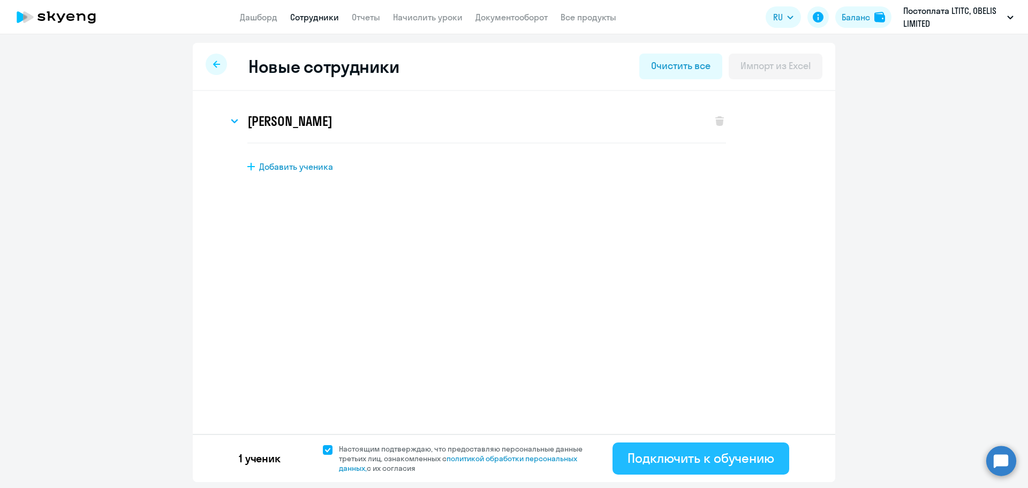
click at [643, 458] on div "Подключить к обучению" at bounding box center [701, 457] width 147 height 17
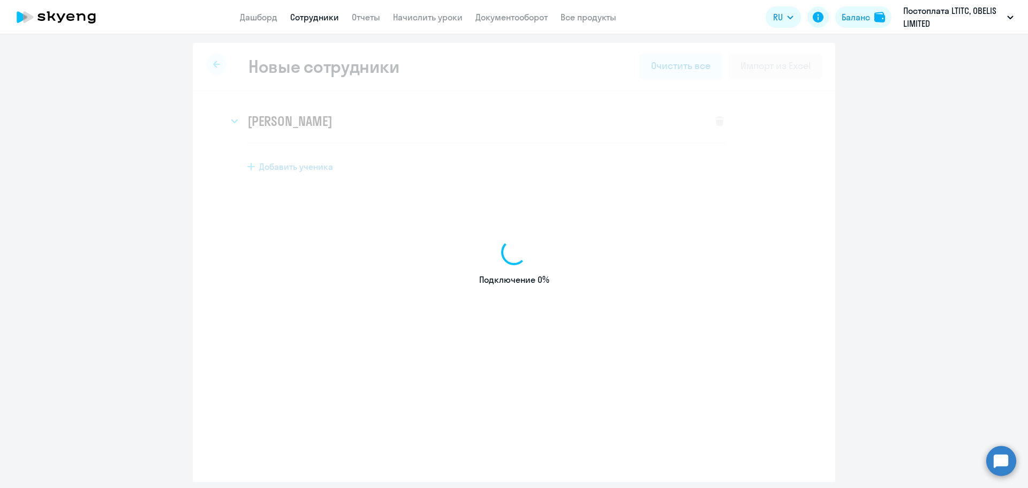
select select "english_adult_not_native_speaker"
select select "3"
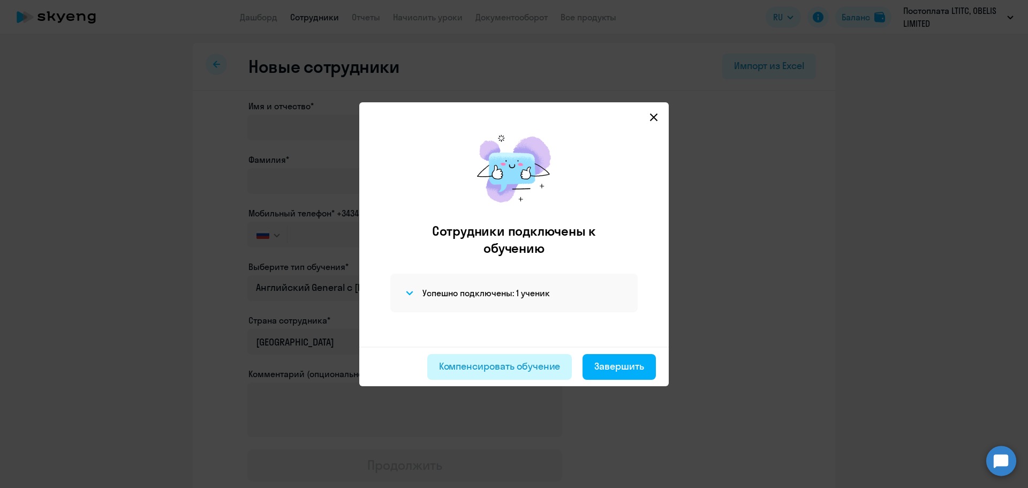
click at [522, 365] on div "Компенсировать обучение" at bounding box center [500, 366] width 122 height 14
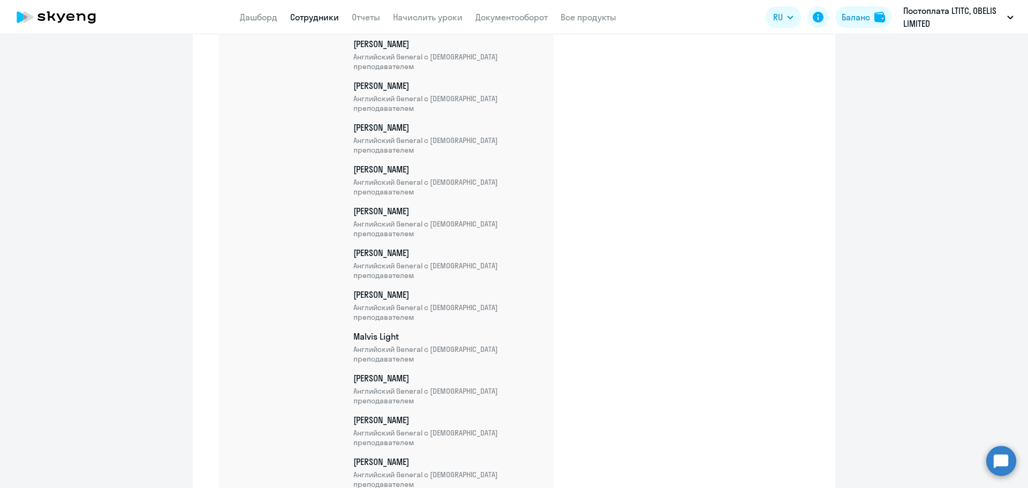
scroll to position [19343, 0]
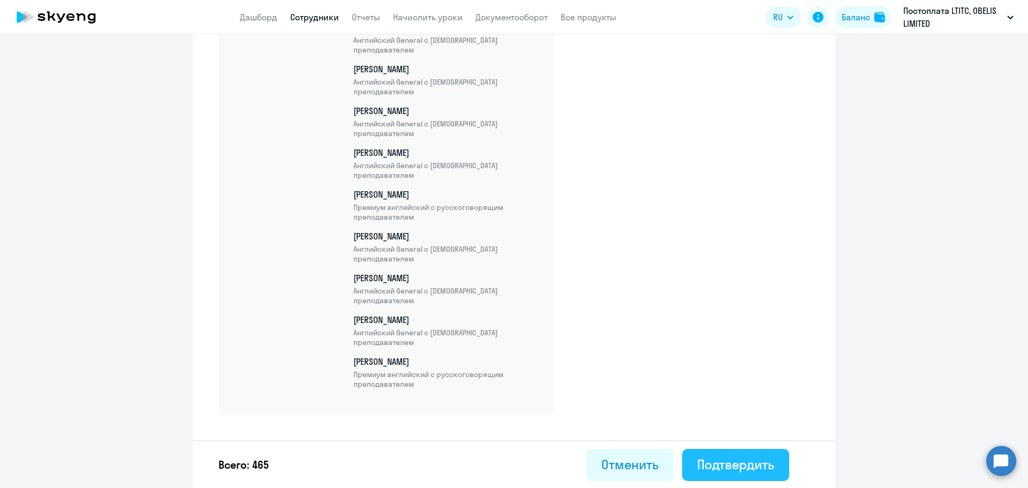
click at [721, 458] on div "Подтвердить" at bounding box center [735, 464] width 77 height 17
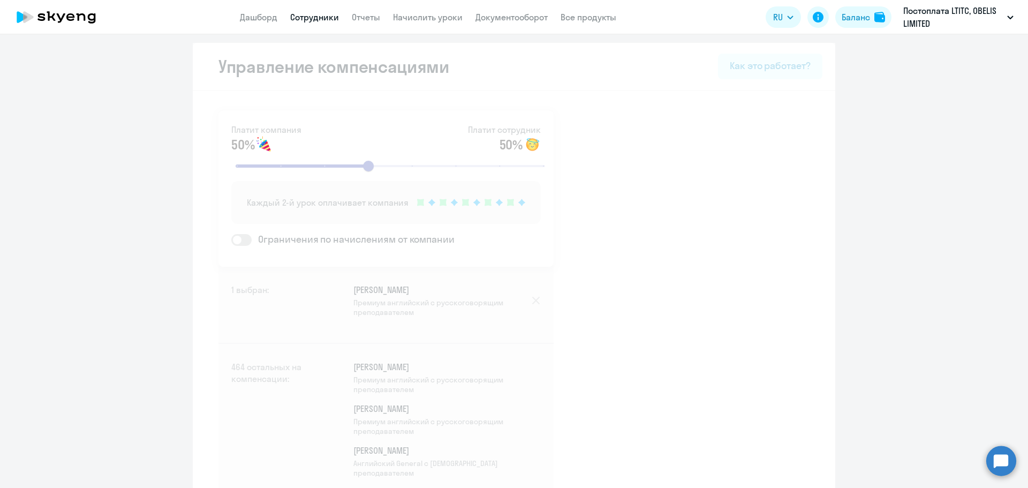
select select "30"
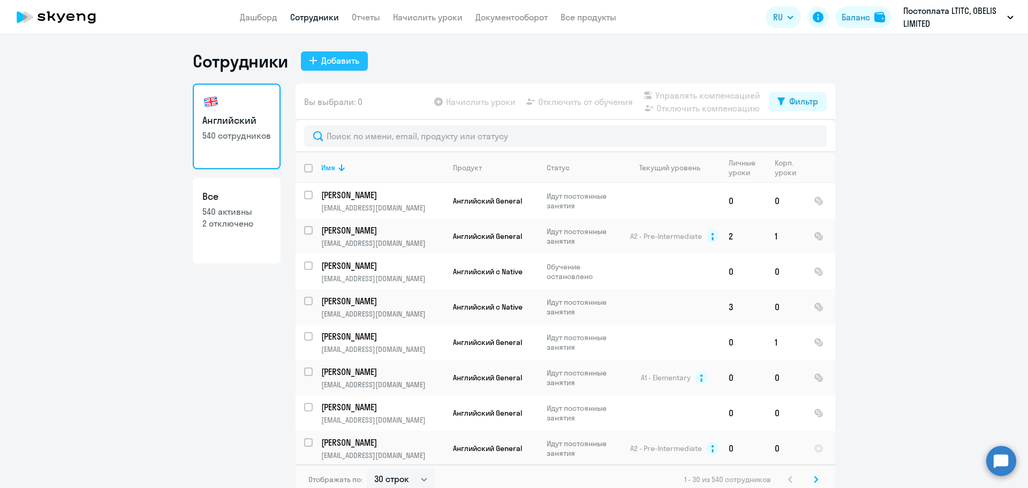
click at [331, 55] on div "Добавить" at bounding box center [340, 60] width 38 height 13
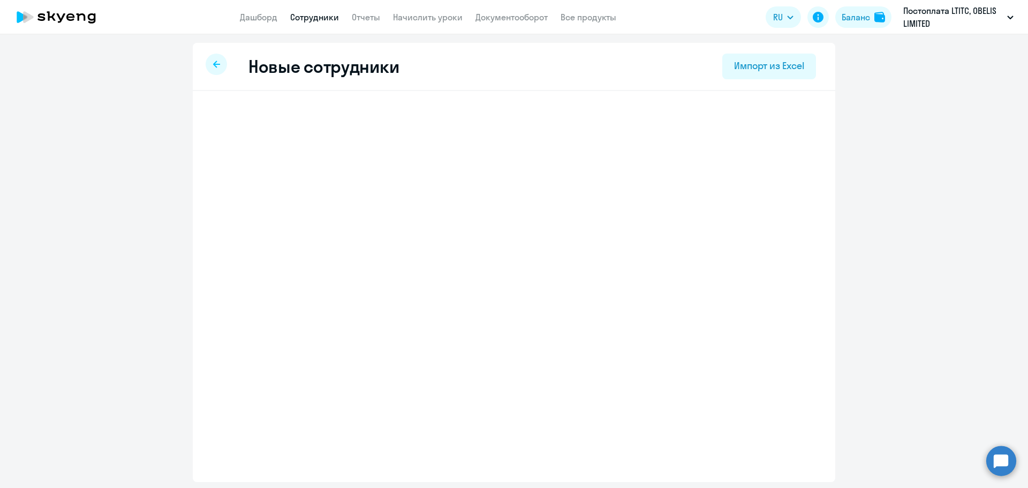
select select "english_adult_not_native_speaker"
select select "3"
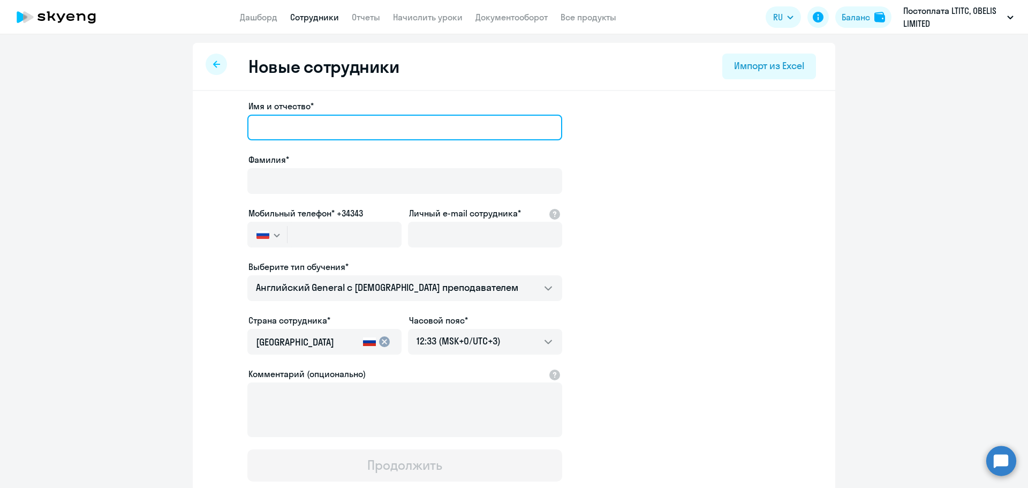
click at [433, 135] on input "Имя и отчество*" at bounding box center [404, 128] width 315 height 26
paste input "Надежда"
type input "Надежда"
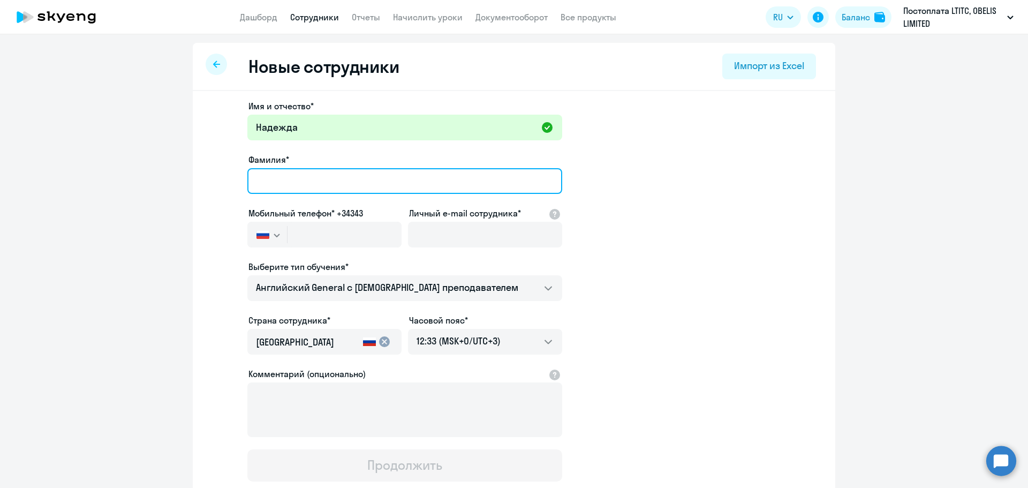
click at [346, 177] on input "Фамилия*" at bounding box center [404, 181] width 315 height 26
paste input "[PERSON_NAME]"
type input "[PERSON_NAME]"
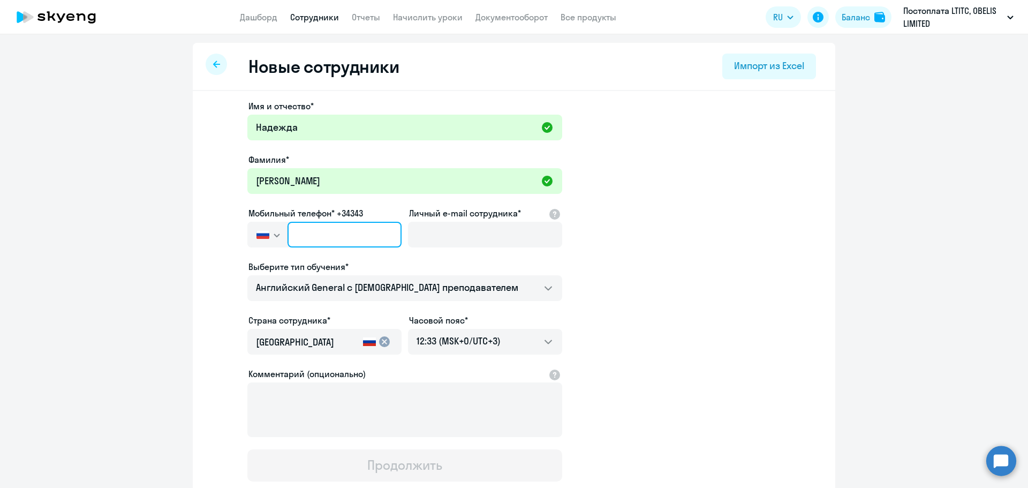
click at [356, 239] on input "text" at bounding box center [345, 235] width 114 height 26
paste input "[PHONE_NUMBER]"
type input "[PHONE_NUMBER]"
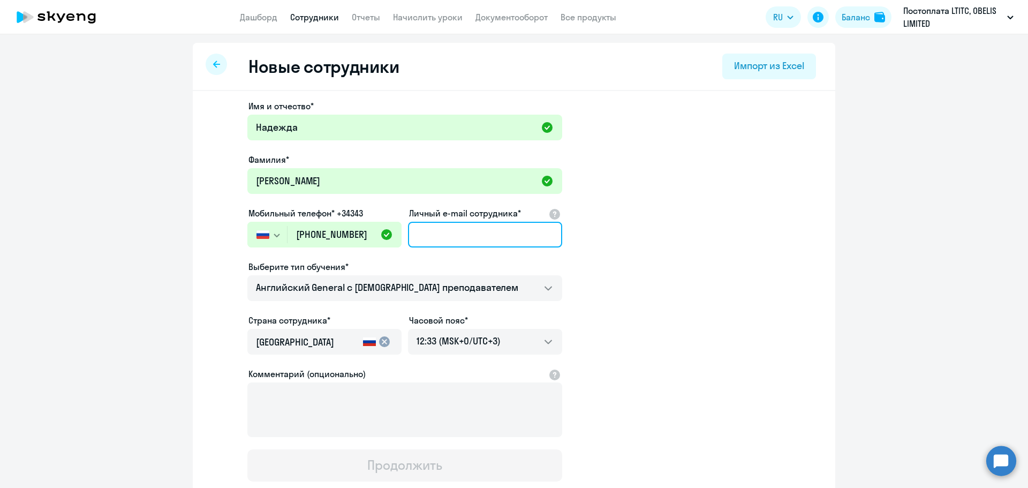
click at [439, 238] on input "Личный e-mail сотрудника*" at bounding box center [485, 235] width 154 height 26
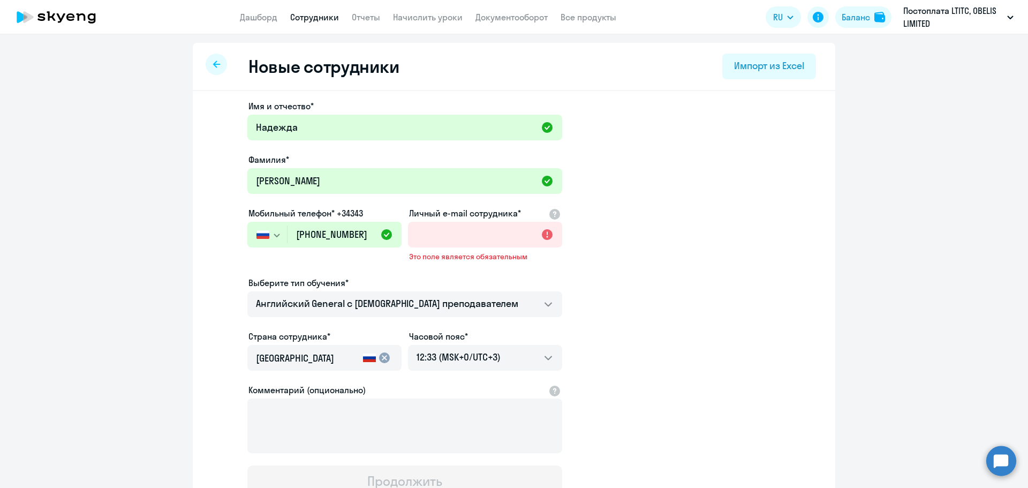
click at [694, 334] on app-new-student-form "Имя и отчество* [PERSON_NAME]* [PERSON_NAME] Мобильный телефон* +34343 [GEOGRAP…" at bounding box center [514, 299] width 608 height 398
click at [215, 64] on icon at bounding box center [216, 64] width 7 height 7
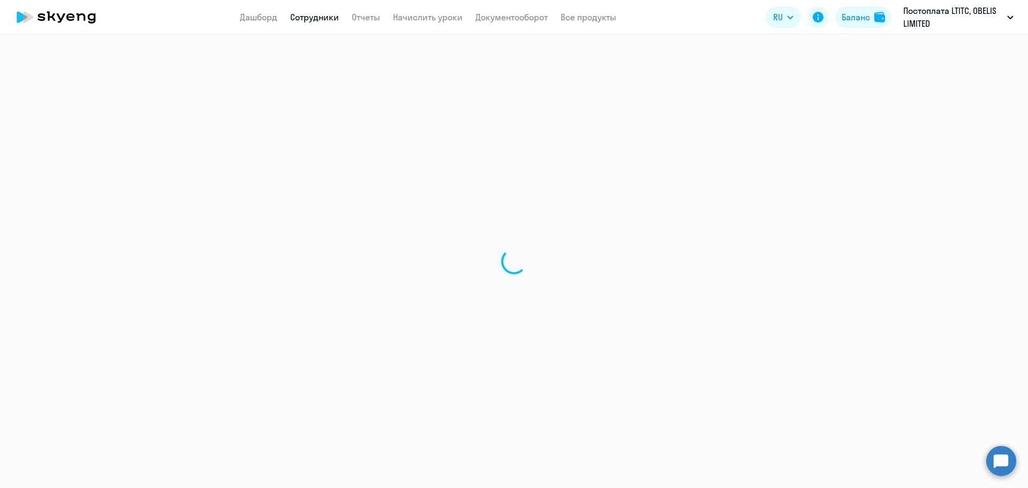
select select "30"
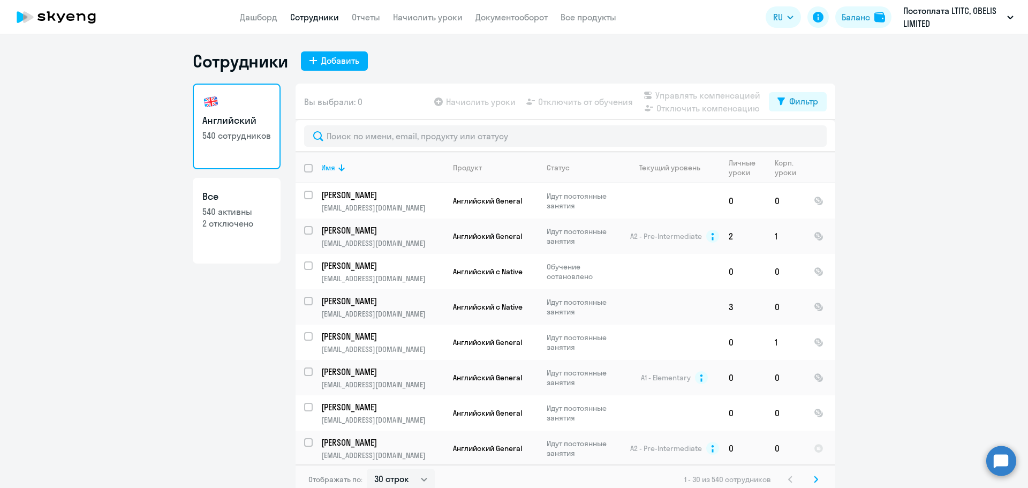
click at [175, 249] on ng-component "Сотрудники Добавить Английский 540 сотрудников Все 540 активны 2 отключено Вы в…" at bounding box center [514, 272] width 1028 height 444
click at [328, 66] on div "Добавить" at bounding box center [340, 60] width 38 height 13
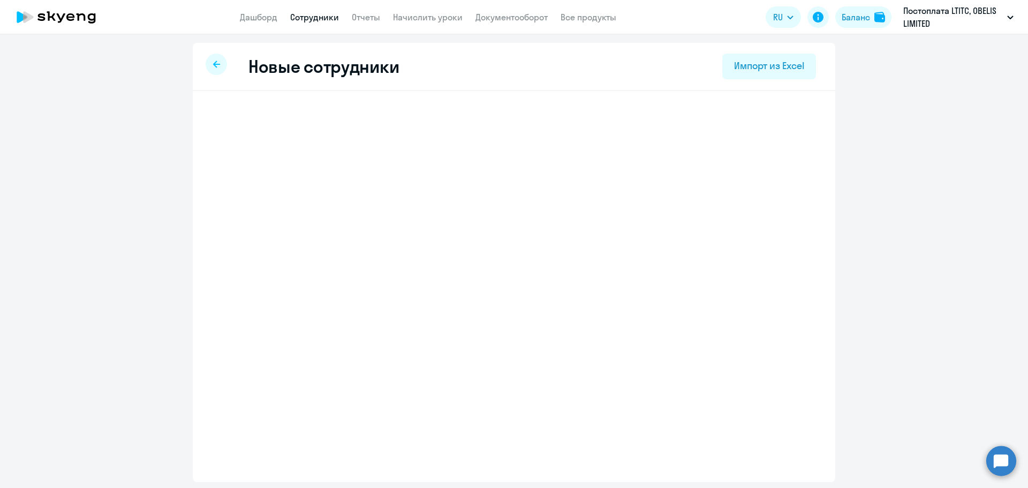
select select "english_adult_not_native_speaker"
select select "3"
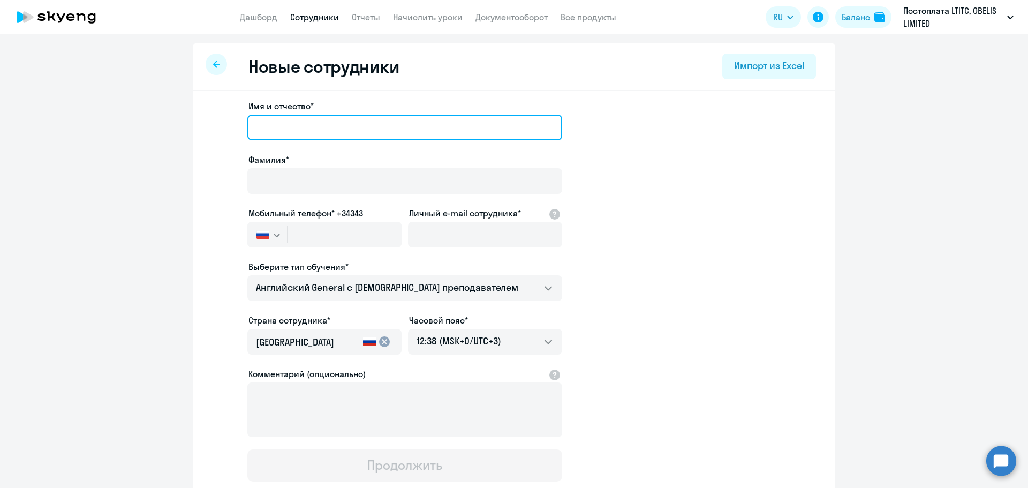
click at [306, 129] on input "Имя и отчество*" at bounding box center [404, 128] width 315 height 26
paste input "Надежда"
type input "Надежда"
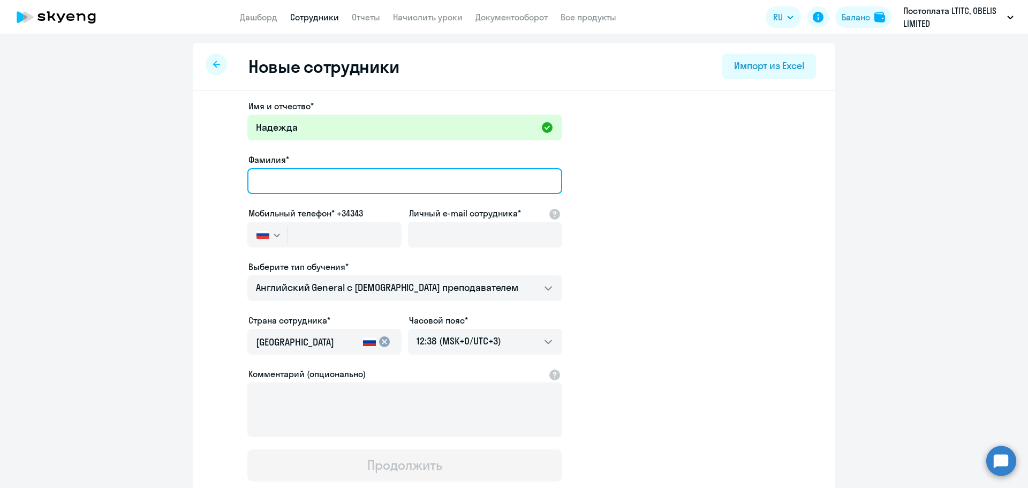
click at [266, 184] on input "Фамилия*" at bounding box center [404, 181] width 315 height 26
paste input "[PERSON_NAME]"
type input "[PERSON_NAME]"
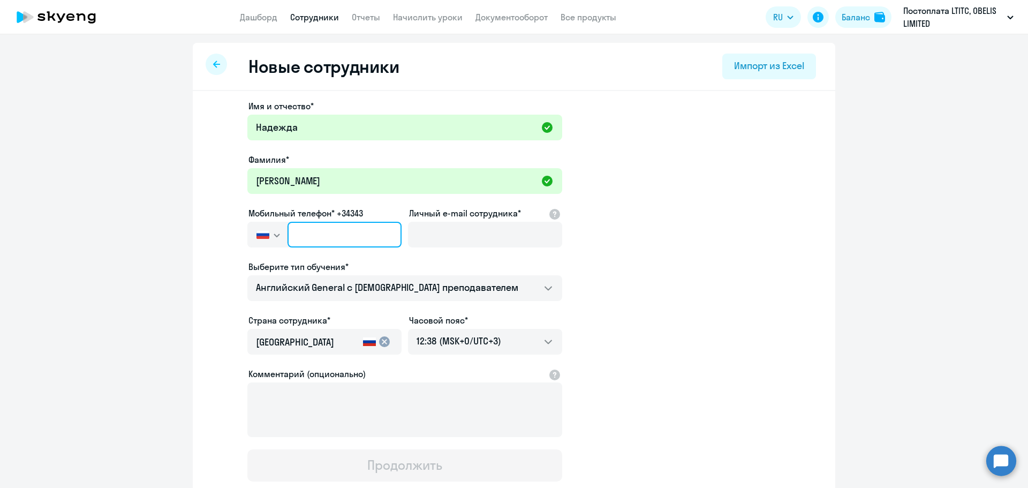
click at [299, 237] on input "text" at bounding box center [345, 235] width 114 height 26
paste input "[PHONE_NUMBER]"
type input "[PHONE_NUMBER]"
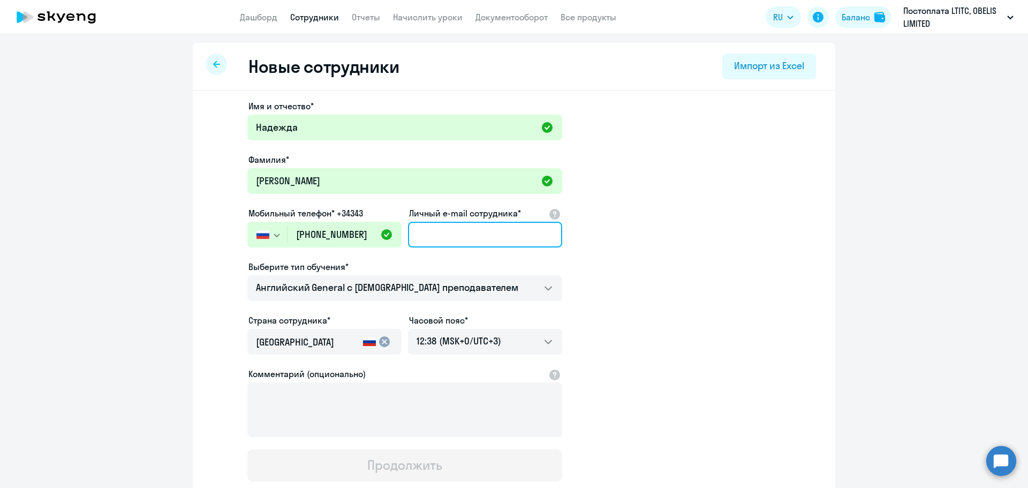
click at [413, 235] on input "Личный e-mail сотрудника*" at bounding box center [485, 235] width 154 height 26
paste input "[EMAIL_ADDRESS][DOMAIN_NAME]"
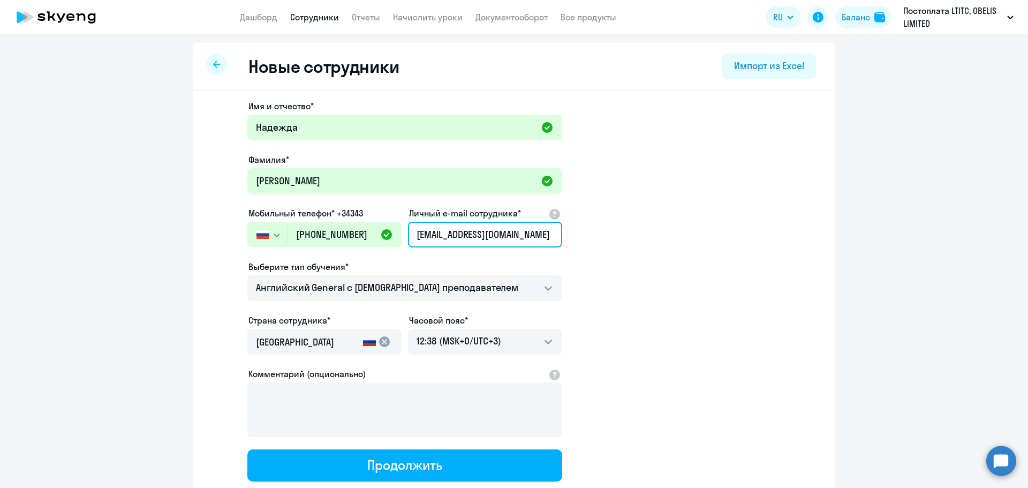
type input "[EMAIL_ADDRESS][DOMAIN_NAME]"
click at [631, 308] on app-new-student-form "Имя и отчество* [PERSON_NAME]* [PERSON_NAME] Мобильный телефон* +34343 [GEOGRAP…" at bounding box center [514, 291] width 608 height 382
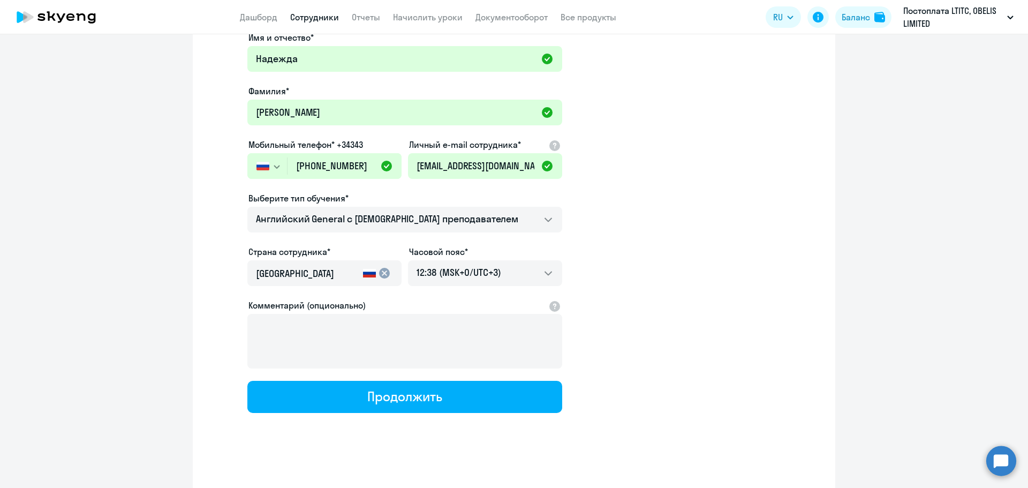
scroll to position [73, 0]
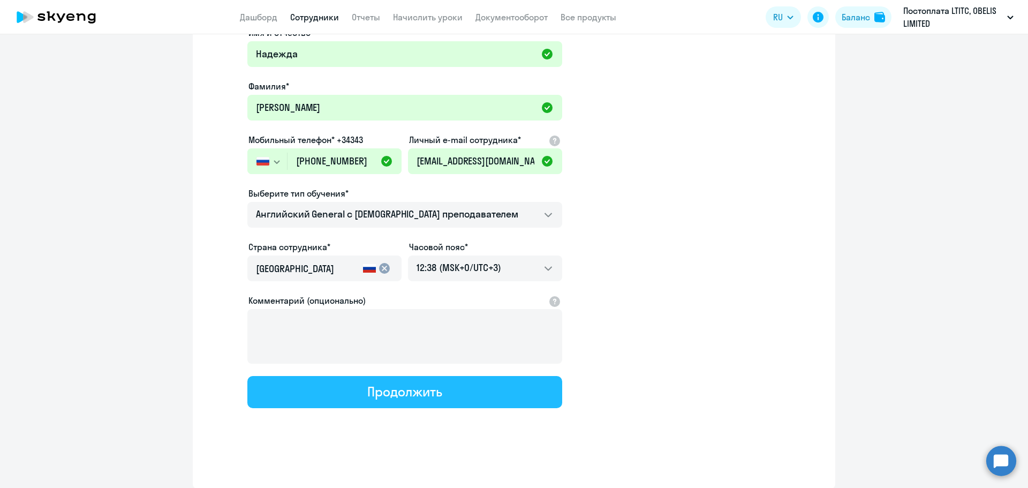
click at [409, 400] on button "Продолжить" at bounding box center [404, 392] width 315 height 32
select select "english_adult_not_native_speaker"
select select "3"
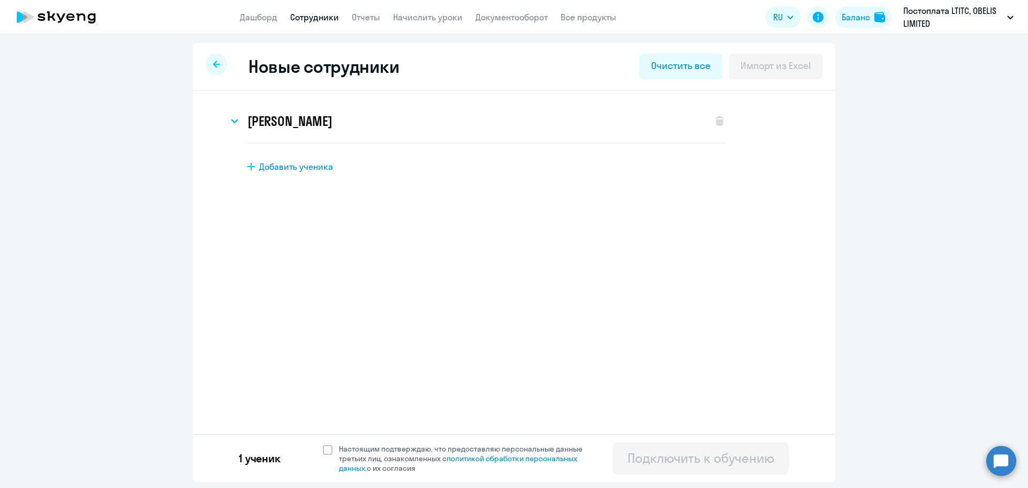
scroll to position [0, 0]
click at [328, 449] on span at bounding box center [328, 450] width 10 height 10
click at [323, 444] on input "Настоящим подтверждаю, что предоставляю персональные данные третьих лиц, ознако…" at bounding box center [322, 443] width 1 height 1
checkbox input "true"
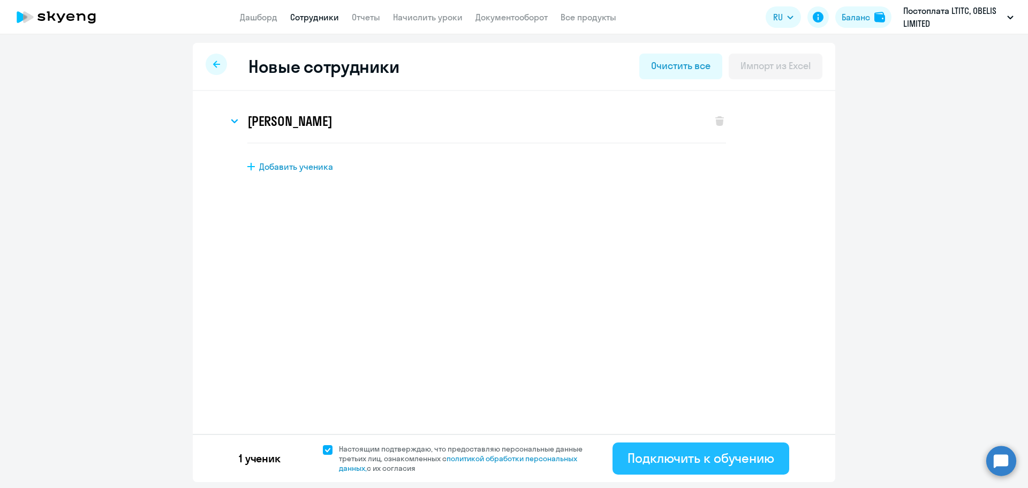
click at [696, 456] on div "Подключить к обучению" at bounding box center [701, 457] width 147 height 17
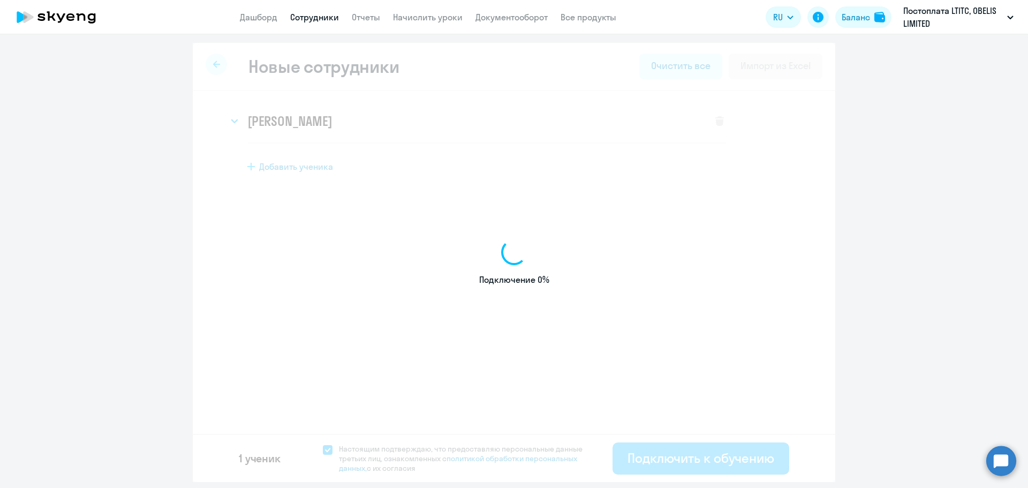
select select "english_adult_not_native_speaker"
select select "3"
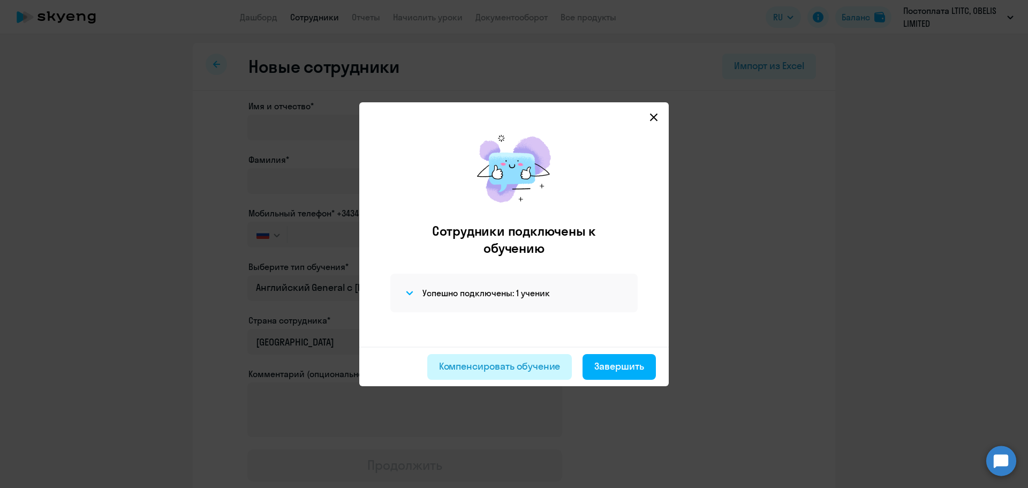
click at [503, 372] on div "Компенсировать обучение" at bounding box center [500, 366] width 122 height 14
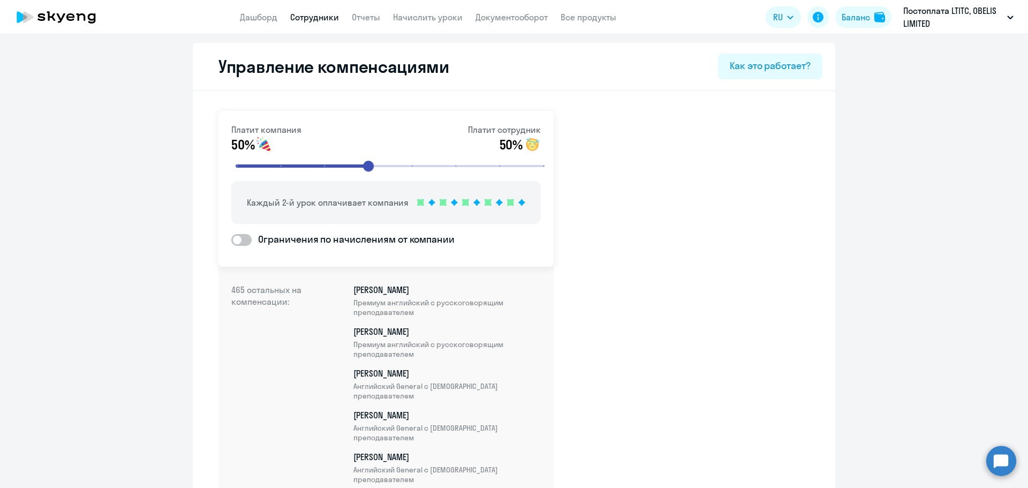
click at [50, 22] on icon at bounding box center [56, 17] width 94 height 27
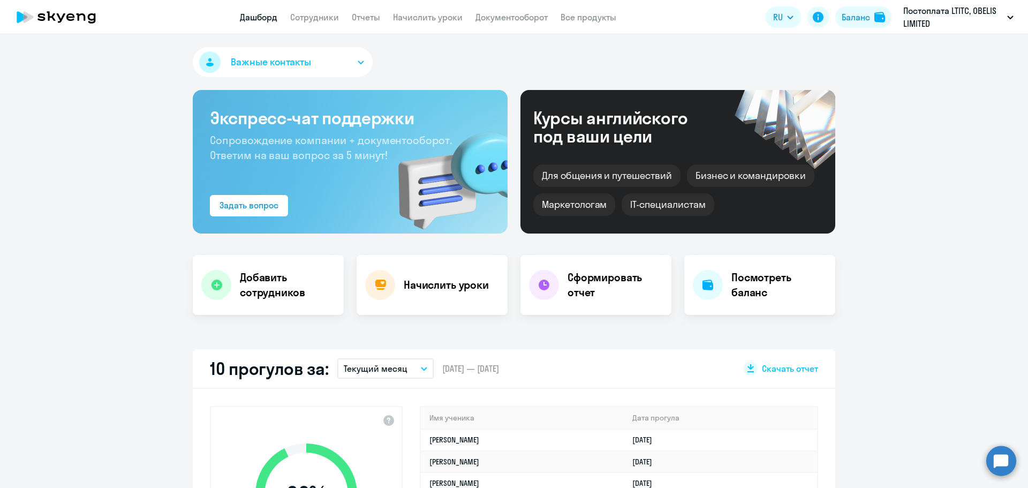
click at [302, 25] on app-header "Дашборд Сотрудники Отчеты Начислить уроки Документооборот Все продукты Дашборд …" at bounding box center [514, 17] width 1028 height 34
click at [300, 19] on link "Сотрудники" at bounding box center [314, 17] width 49 height 11
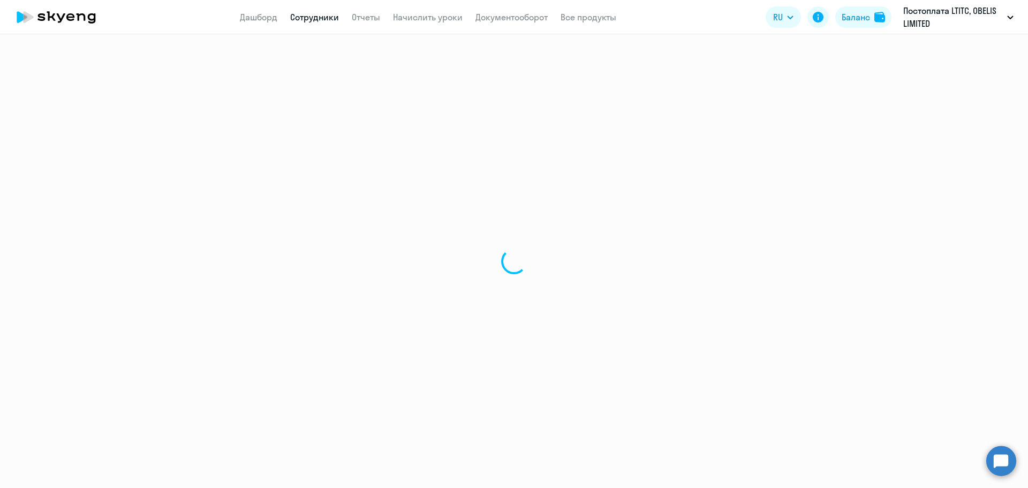
select select "30"
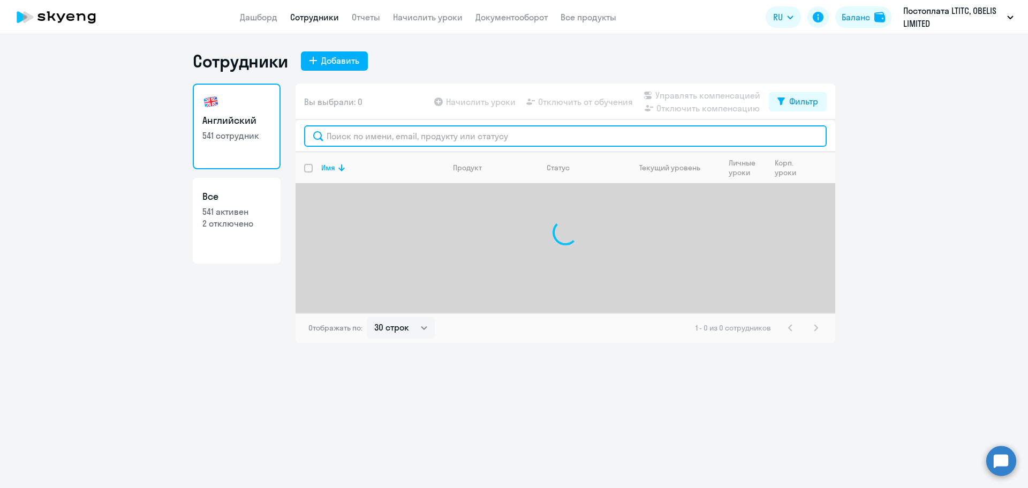
click at [436, 137] on input "text" at bounding box center [565, 135] width 523 height 21
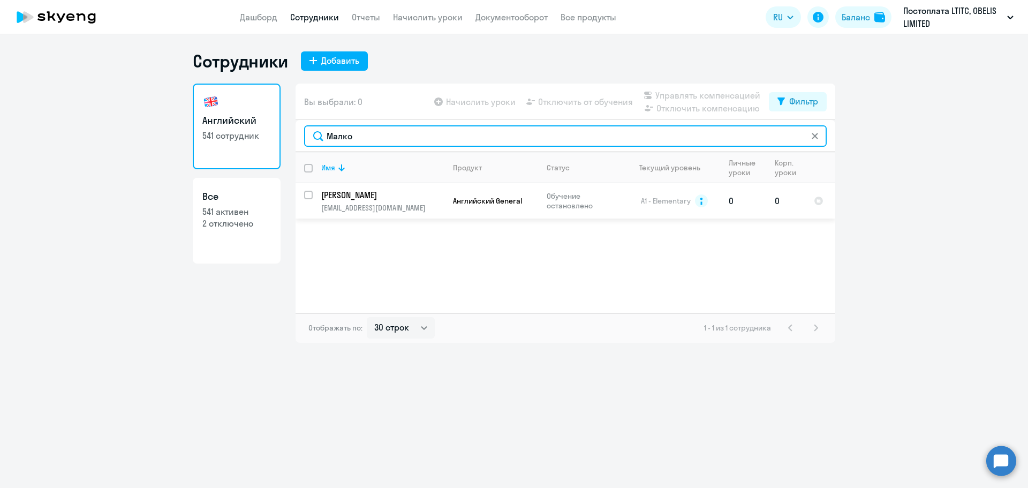
type input "Малко"
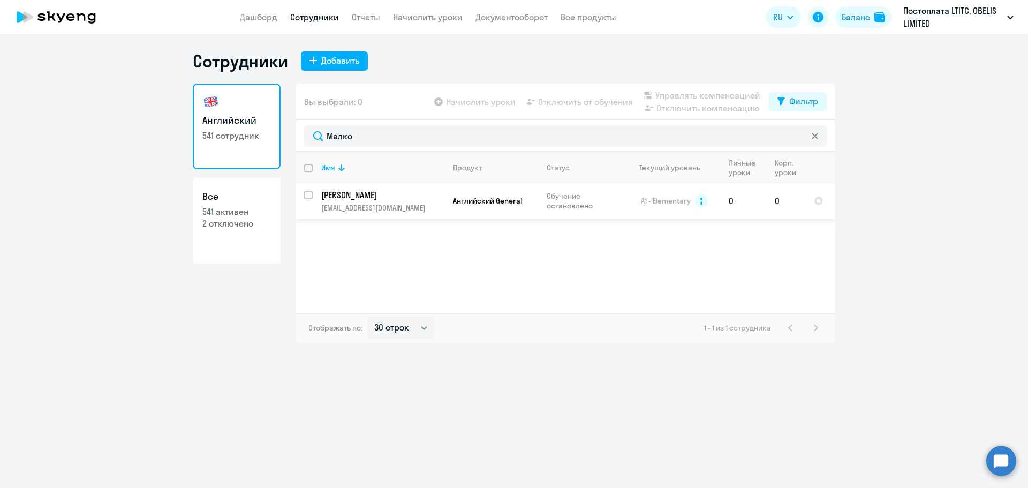
click at [407, 201] on td "[PERSON_NAME] [EMAIL_ADDRESS][DOMAIN_NAME]" at bounding box center [379, 200] width 132 height 35
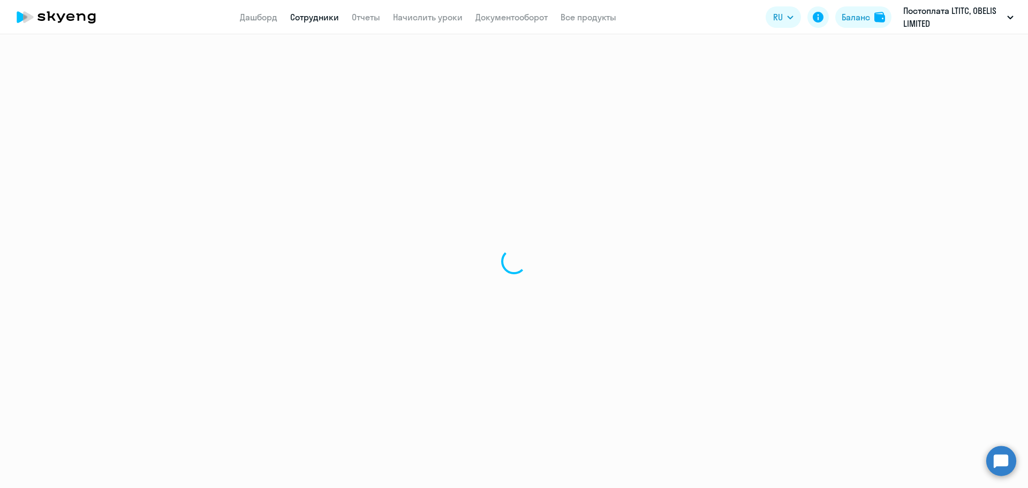
select select "english"
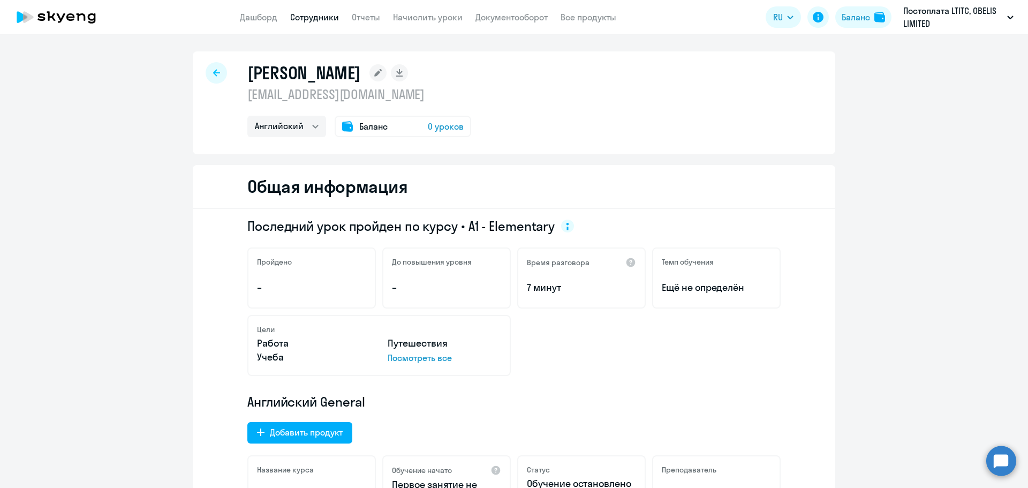
click at [207, 73] on div at bounding box center [216, 72] width 21 height 21
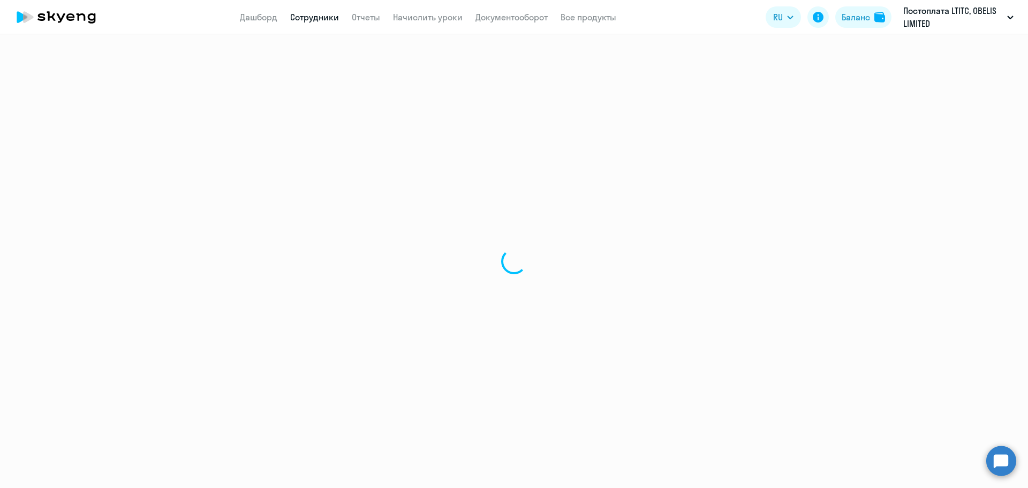
select select "30"
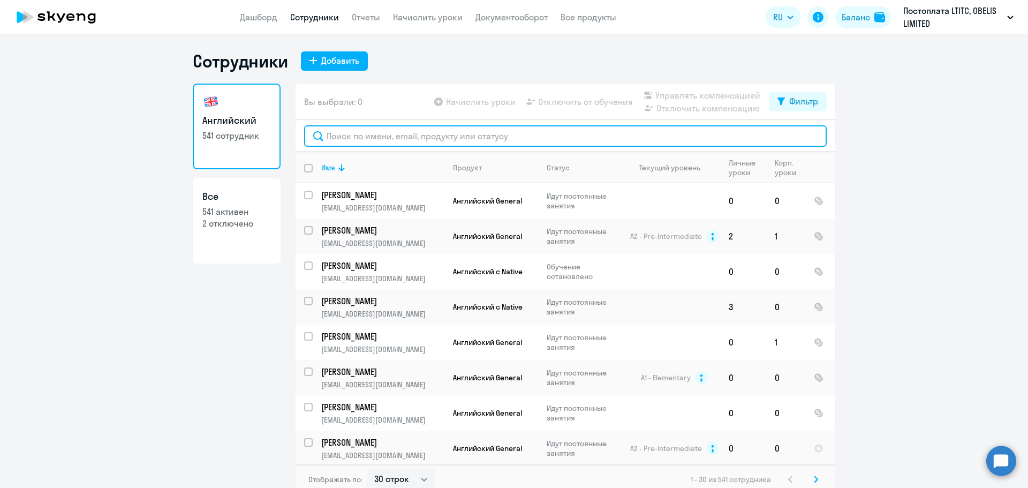
click at [531, 130] on input "text" at bounding box center [565, 135] width 523 height 21
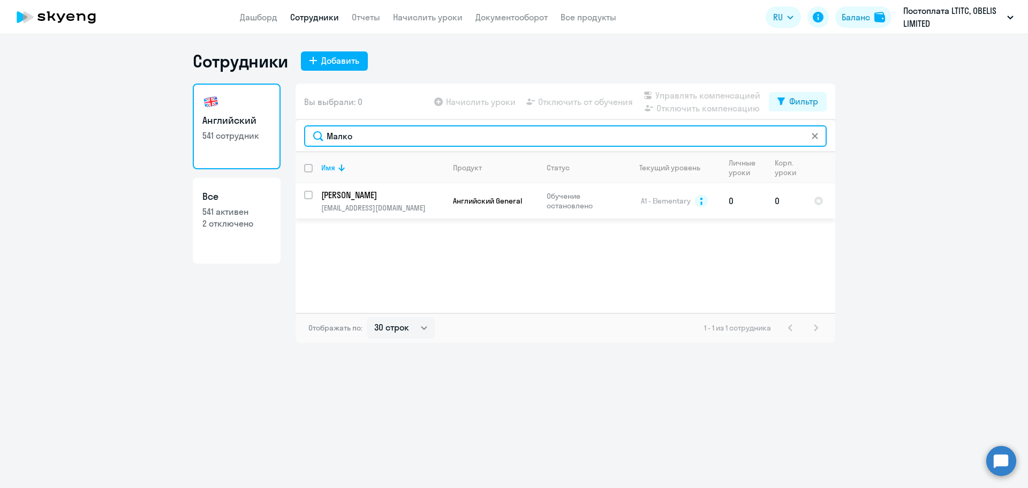
type input "Малко"
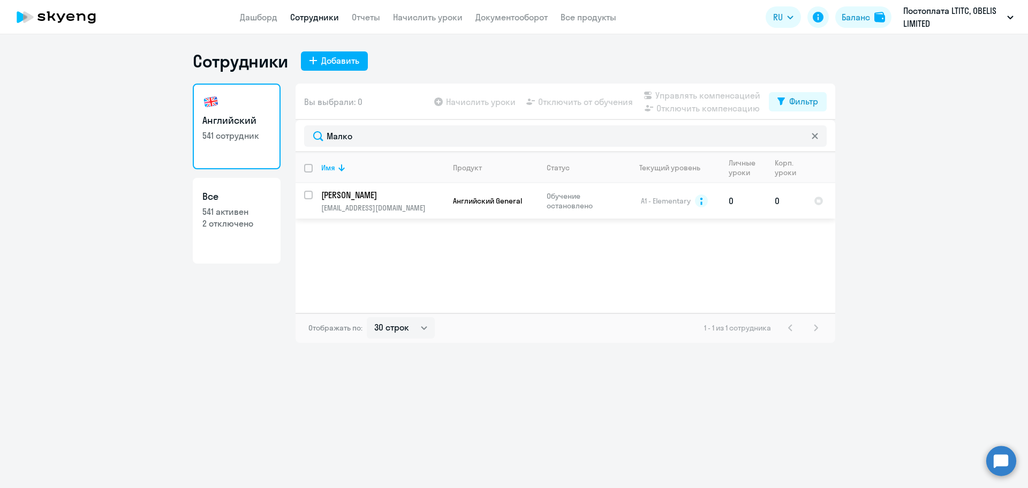
click at [308, 192] on input "select row 12710978" at bounding box center [314, 201] width 21 height 21
checkbox input "true"
click at [718, 92] on span "Управлять компенсацией" at bounding box center [707, 95] width 105 height 13
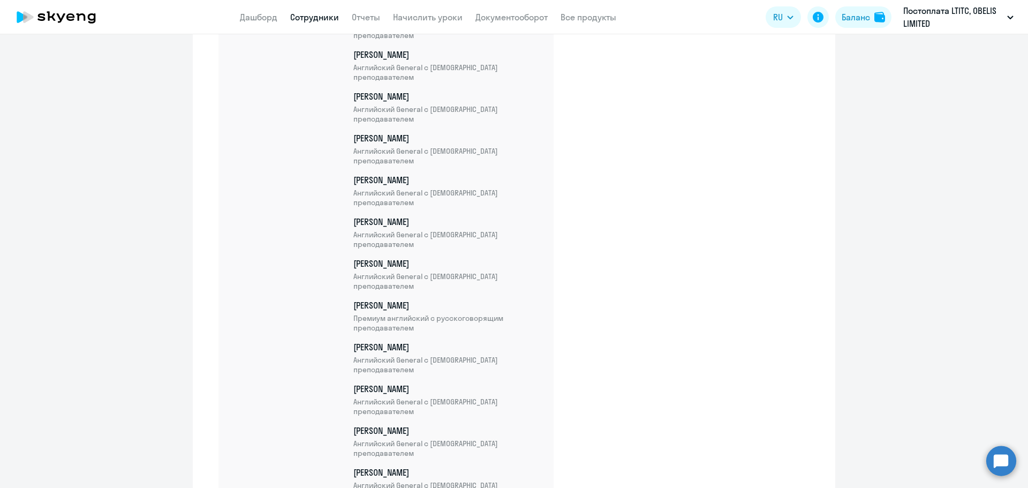
scroll to position [19385, 0]
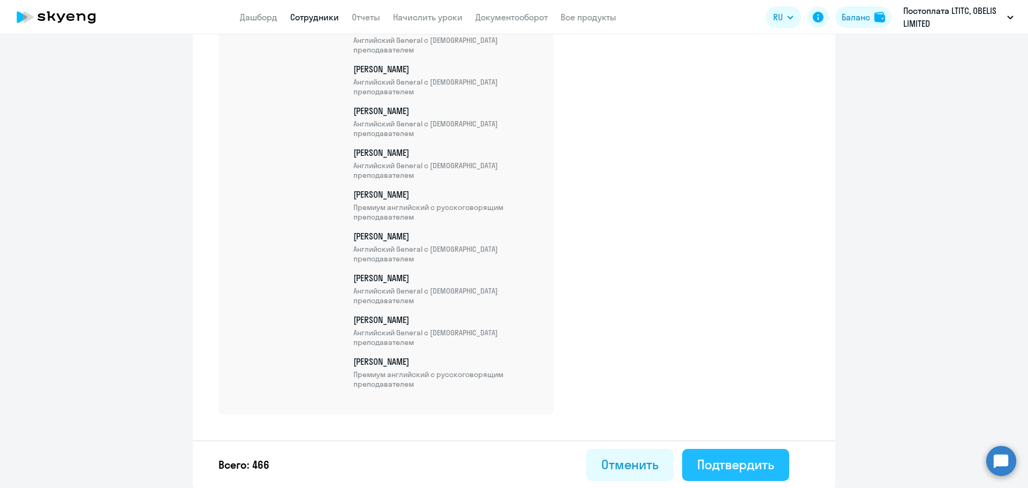
click at [742, 469] on div "Подтвердить" at bounding box center [735, 464] width 77 height 17
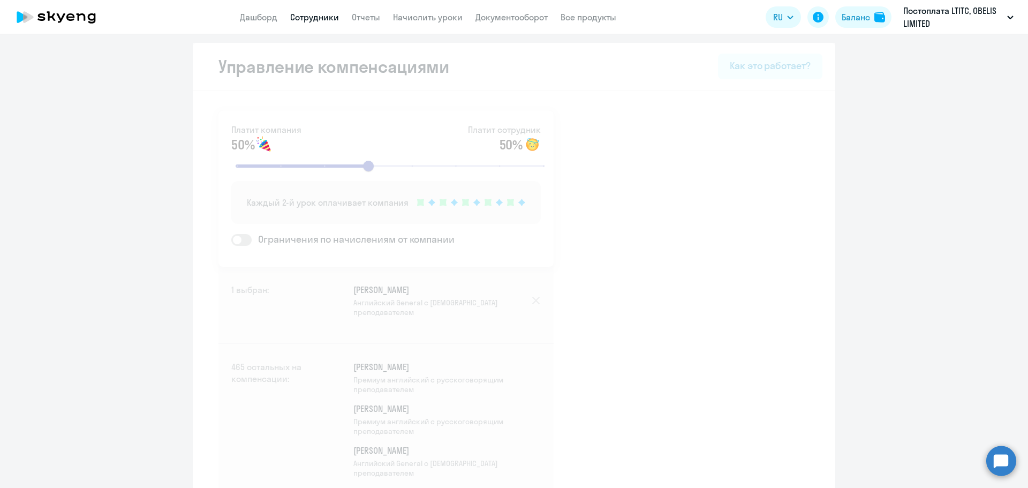
select select "30"
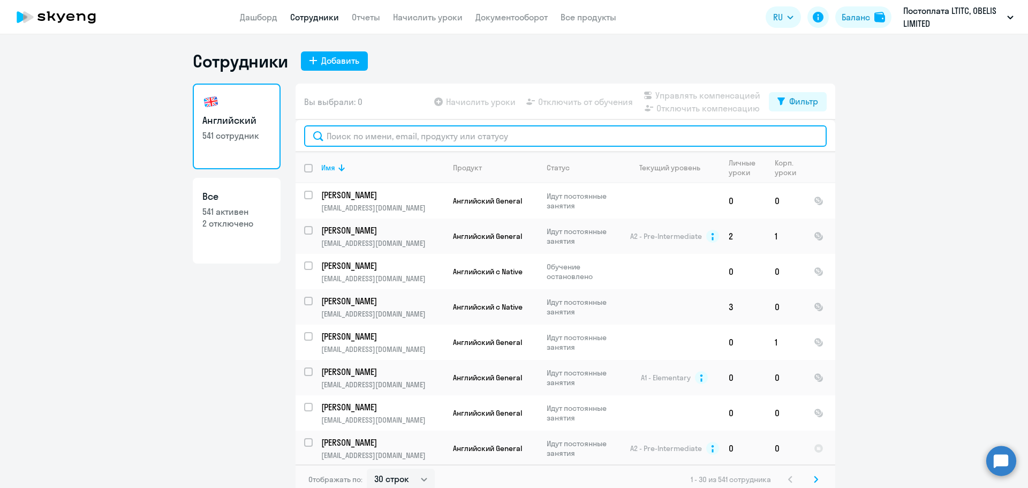
click at [388, 131] on input "text" at bounding box center [565, 135] width 523 height 21
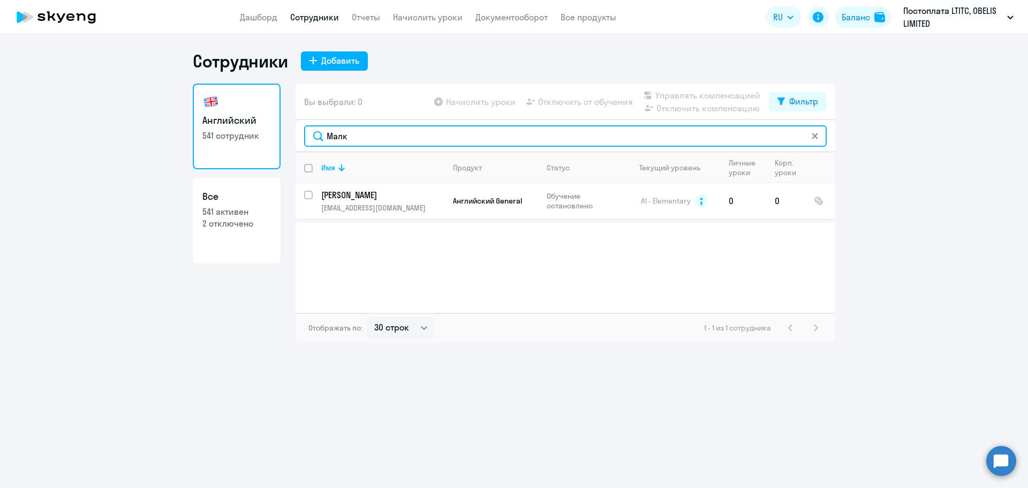
type input "Малк"
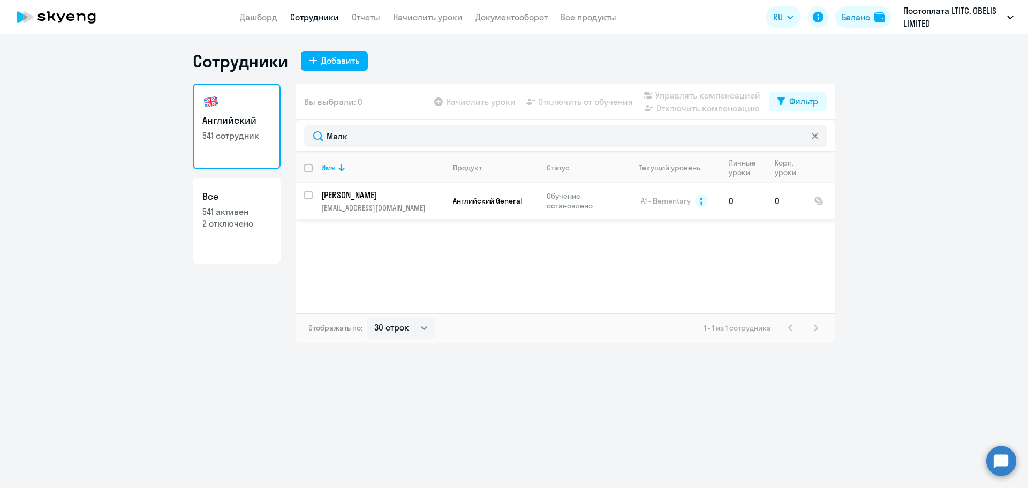
click at [406, 201] on td "[PERSON_NAME] [EMAIL_ADDRESS][DOMAIN_NAME]" at bounding box center [379, 200] width 132 height 35
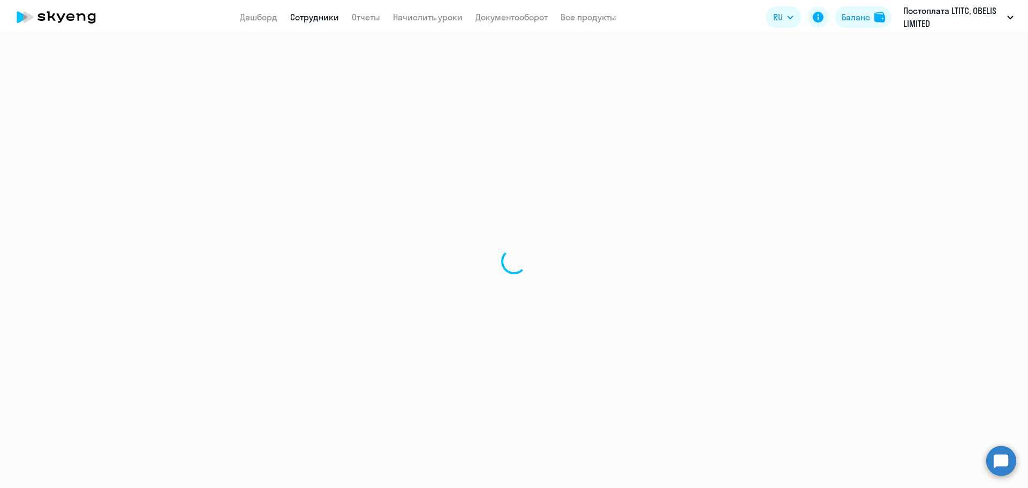
select select "english"
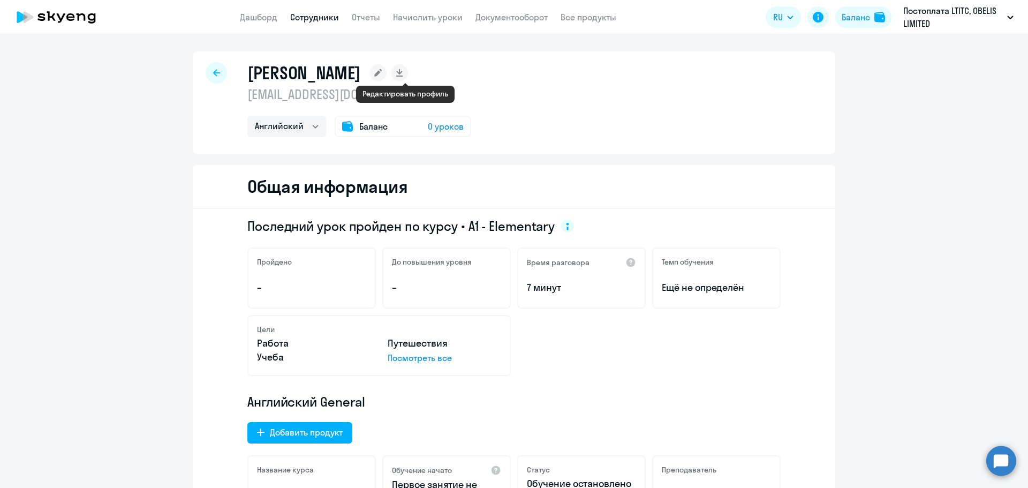
click at [387, 77] on rect at bounding box center [377, 72] width 17 height 17
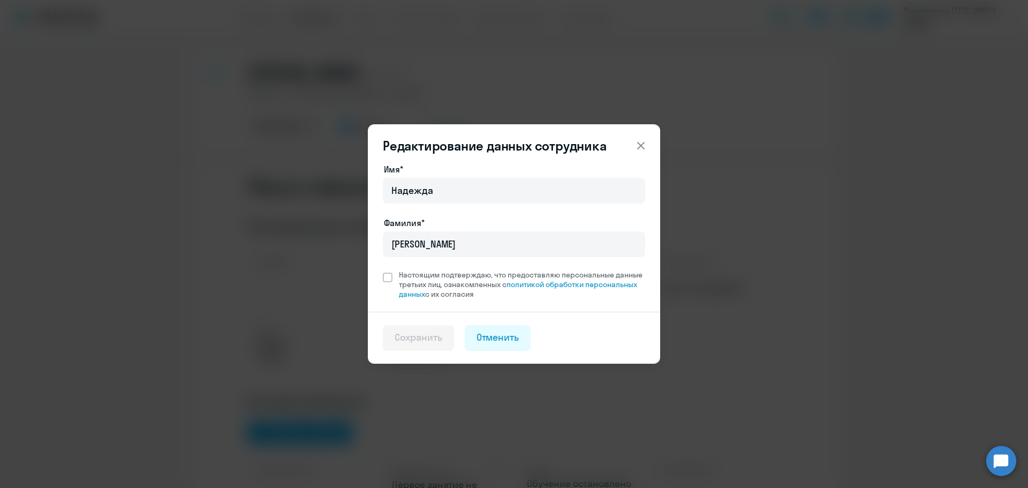
click at [651, 140] on button at bounding box center [640, 145] width 21 height 21
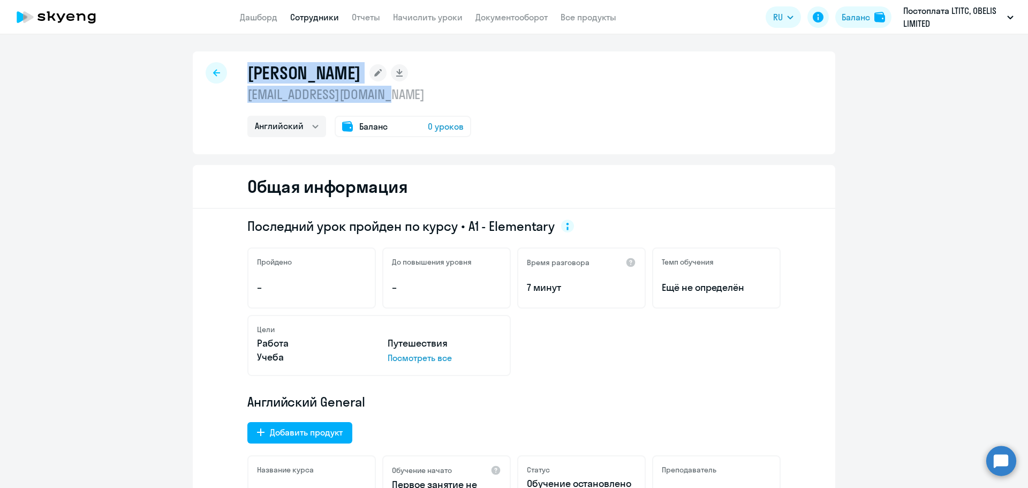
drag, startPoint x: 248, startPoint y: 69, endPoint x: 392, endPoint y: 93, distance: 146.0
click at [392, 93] on div "[PERSON_NAME] [EMAIL_ADDRESS][DOMAIN_NAME] Английский Баланс 0 уроков" at bounding box center [359, 99] width 224 height 75
copy div "[PERSON_NAME] [EMAIL_ADDRESS][DOMAIN_NAME]"
click at [527, 170] on div "Общая информация" at bounding box center [514, 187] width 643 height 44
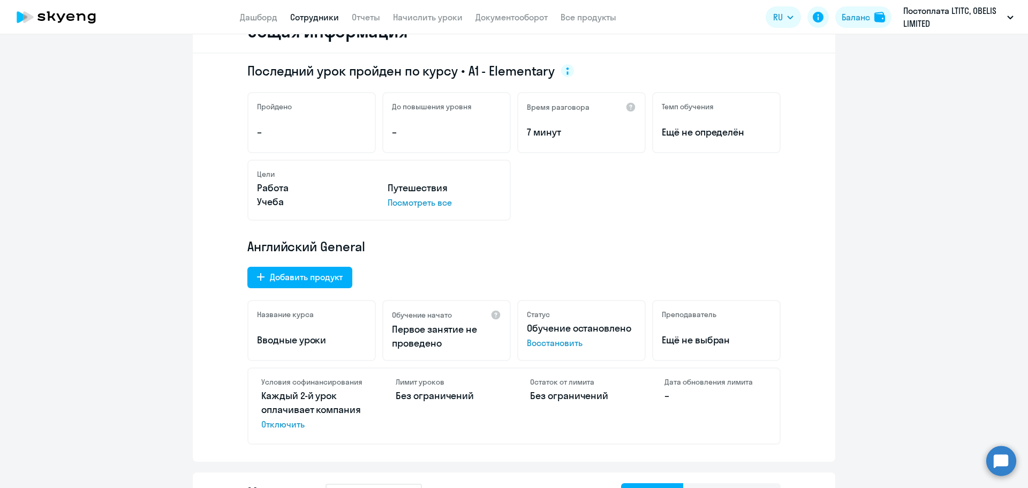
scroll to position [161, 0]
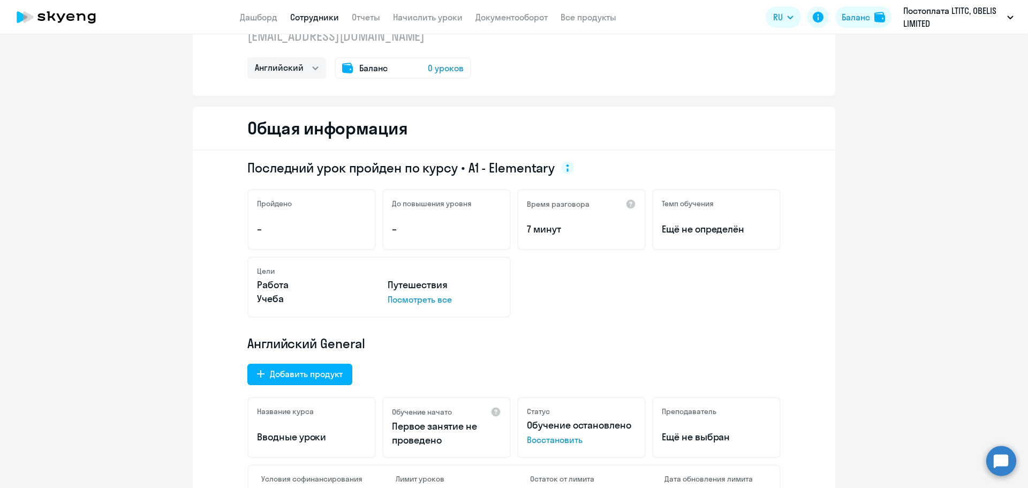
scroll to position [0, 0]
